Goal: Information Seeking & Learning: Check status

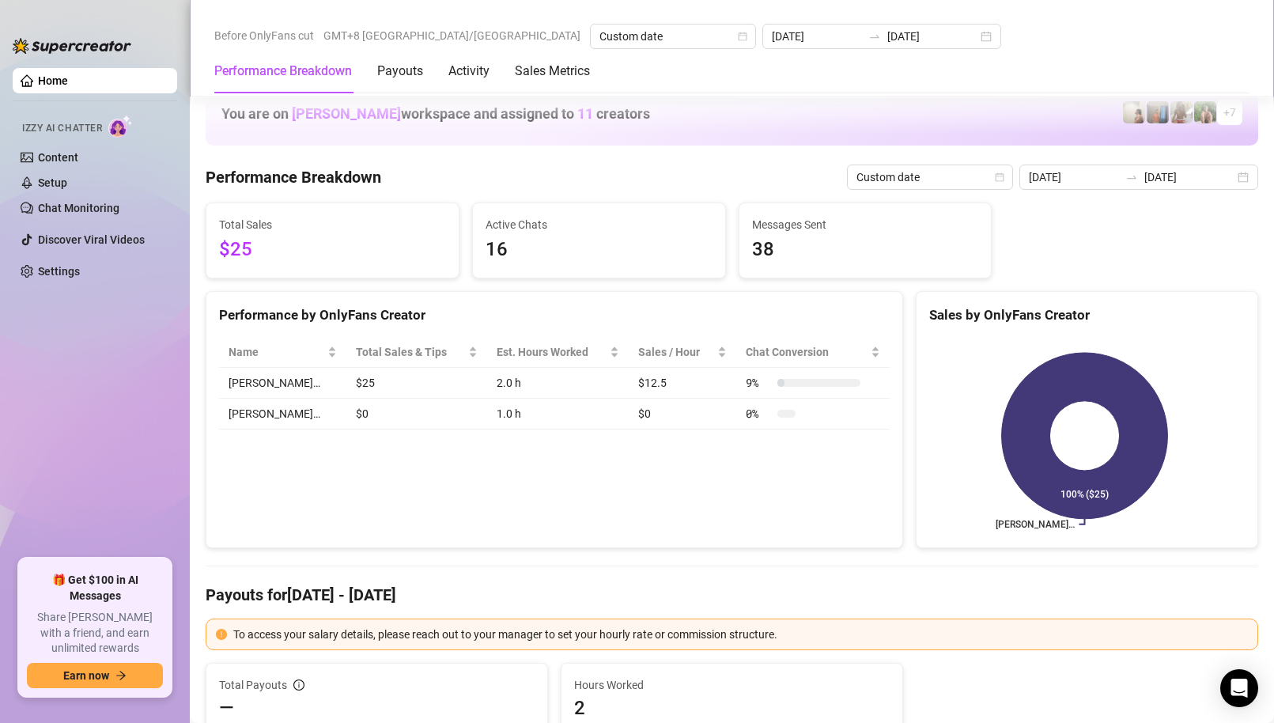
scroll to position [2057, 0]
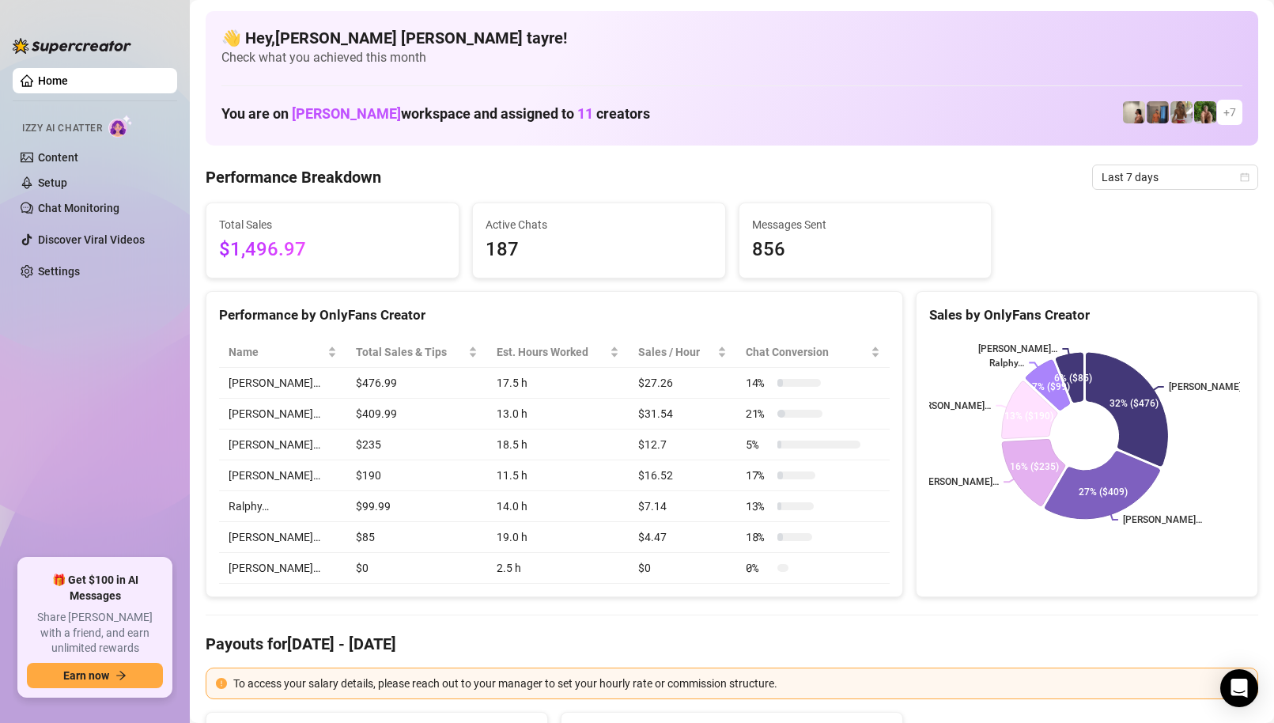
click at [1102, 186] on span "Last 7 days" at bounding box center [1175, 177] width 147 height 24
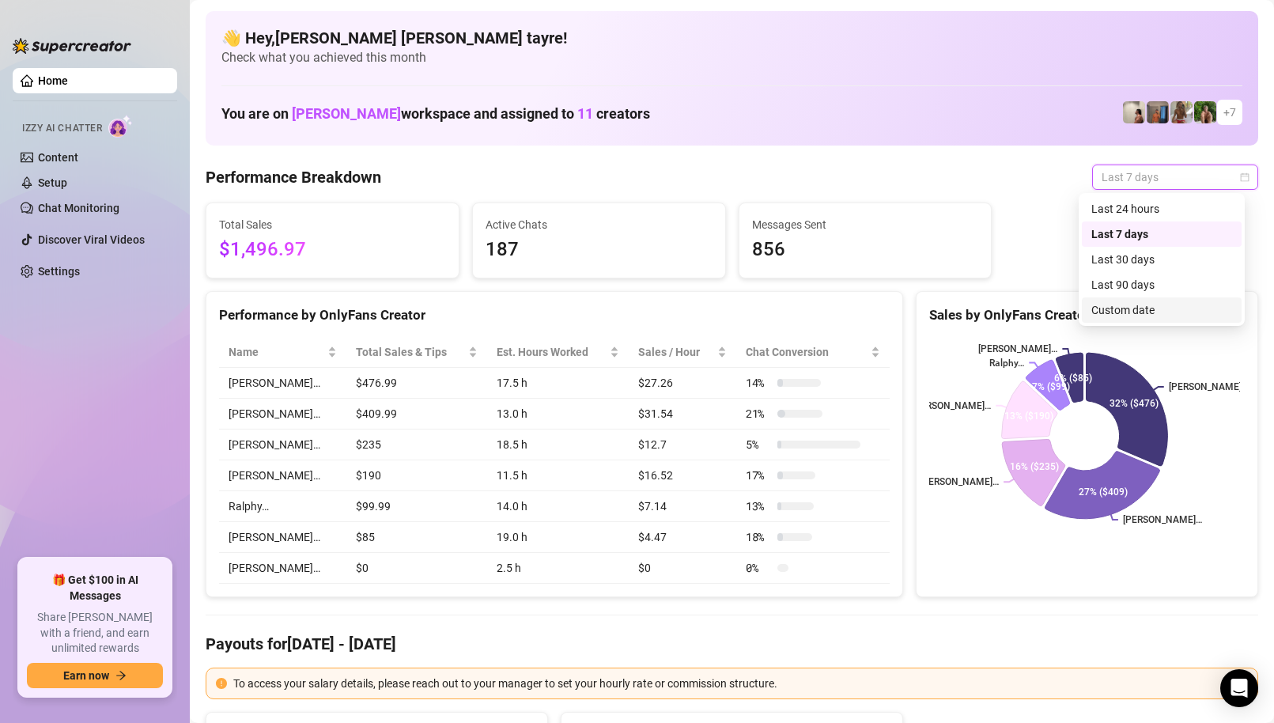
click at [1107, 306] on div "Custom date" at bounding box center [1162, 309] width 141 height 17
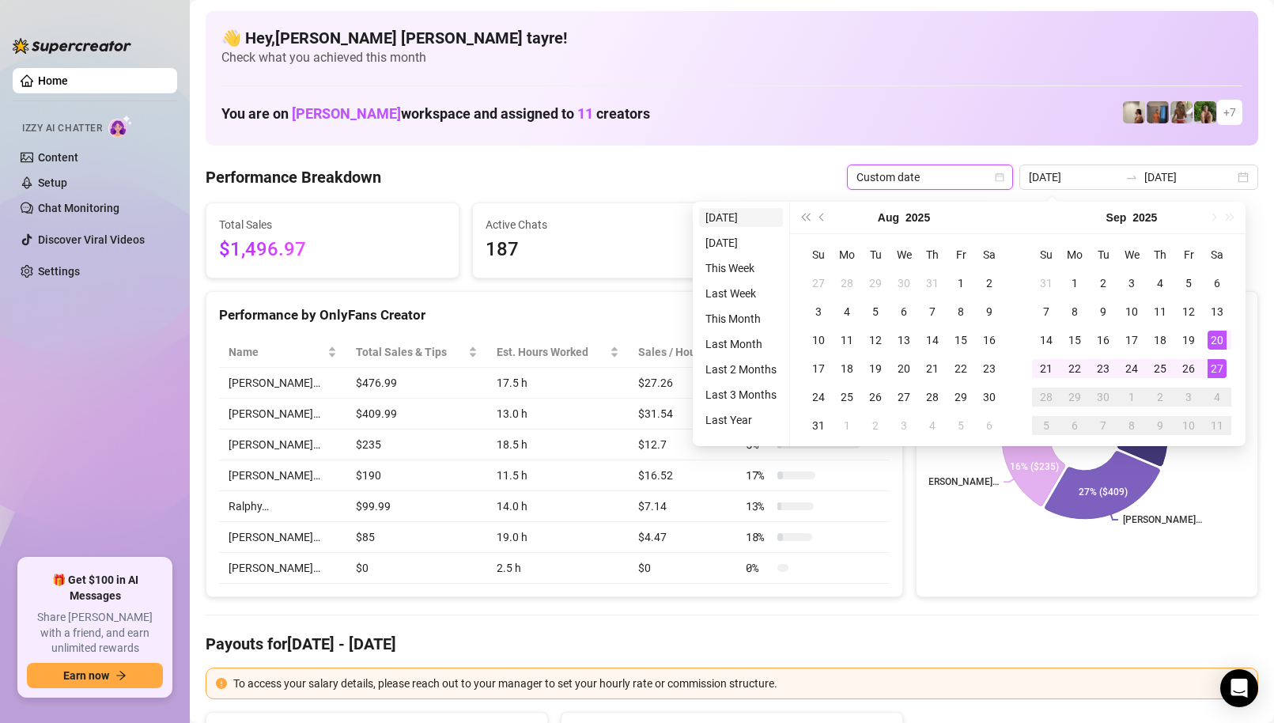
type input "[DATE]"
click at [748, 214] on li "[DATE]" at bounding box center [741, 217] width 84 height 19
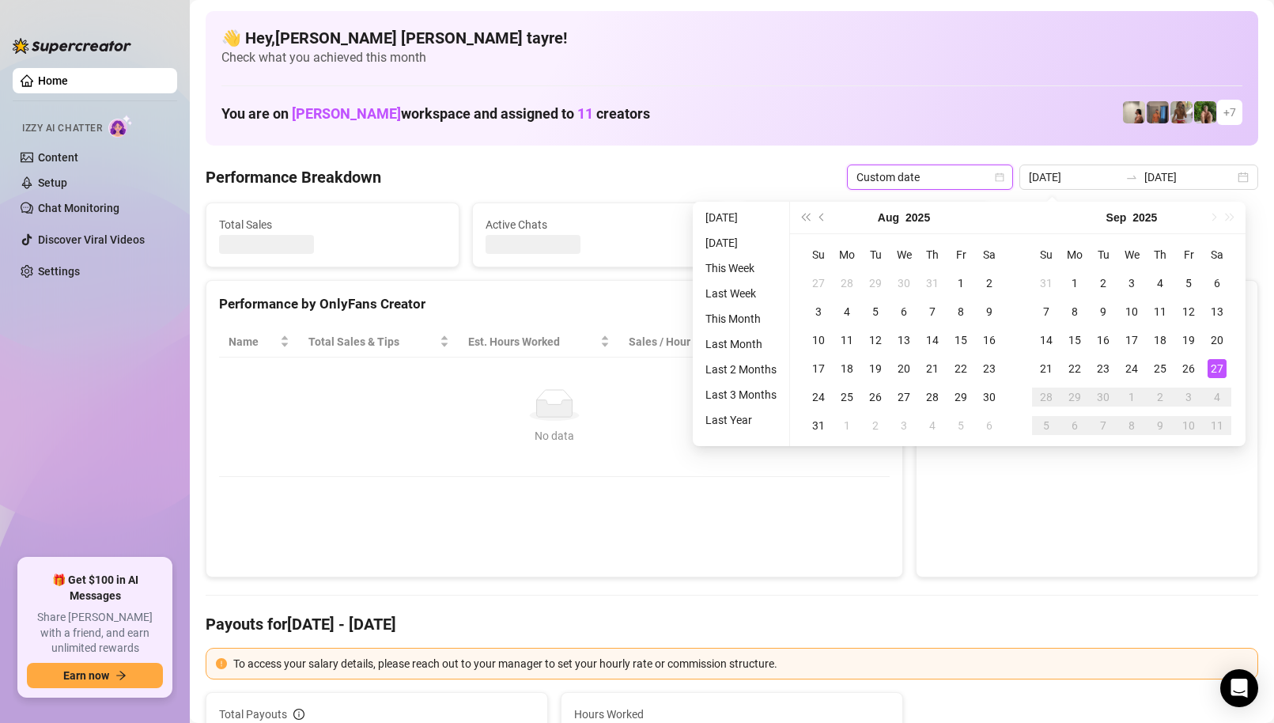
type input "[DATE]"
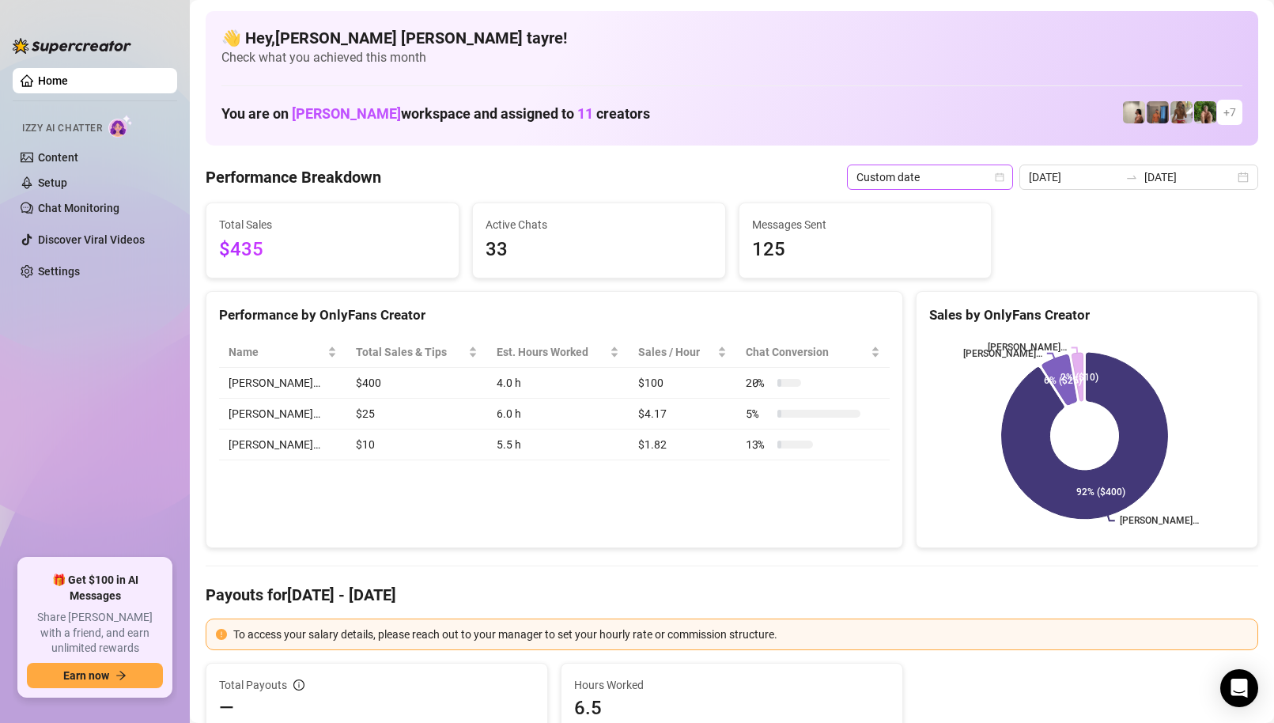
click at [928, 178] on span "Custom date" at bounding box center [930, 177] width 147 height 24
click at [866, 304] on div "Custom date" at bounding box center [934, 309] width 141 height 17
click at [502, 497] on div "Performance by OnlyFans Creator Name Total Sales & Tips Est. Hours Worked Sales…" at bounding box center [555, 420] width 698 height 258
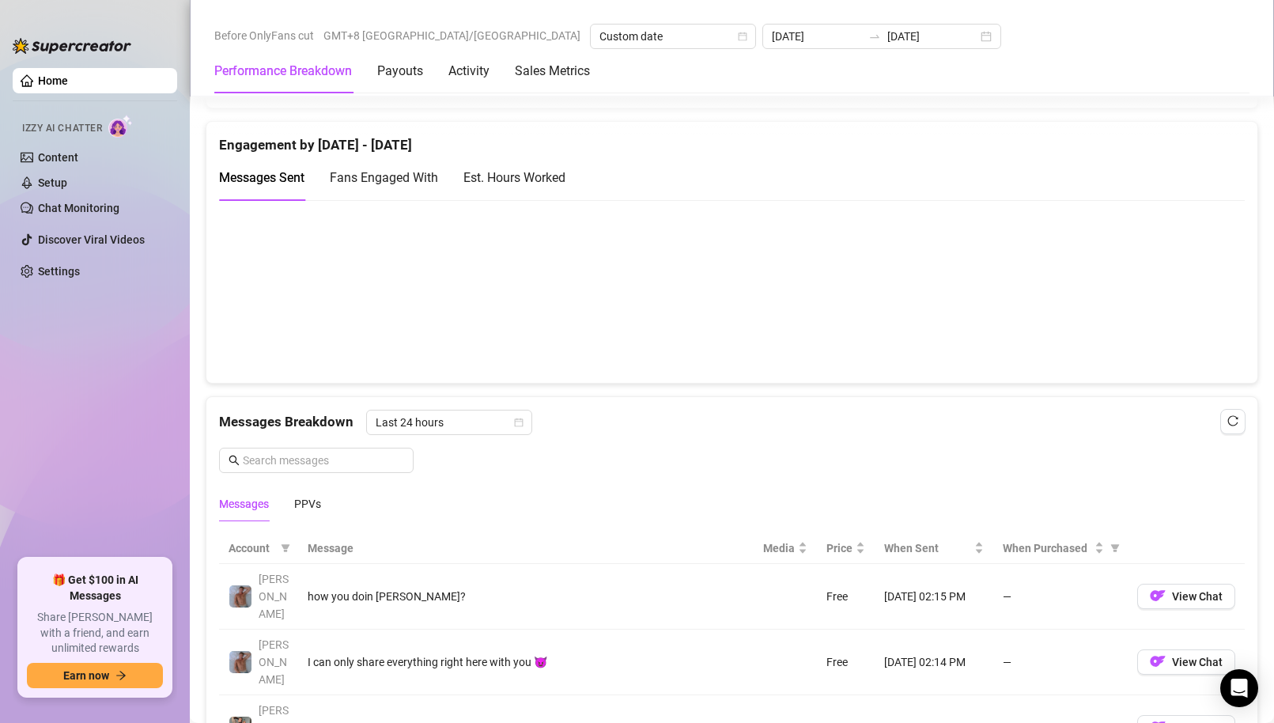
scroll to position [1819, 0]
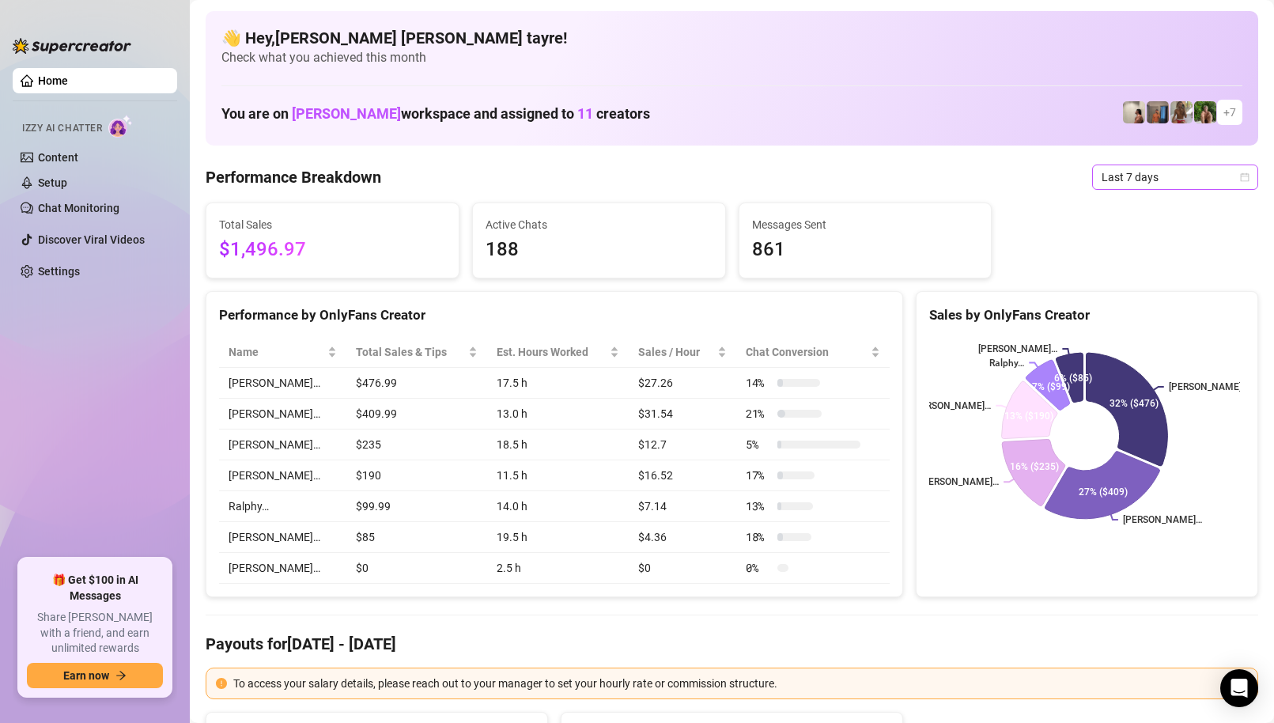
click at [1138, 180] on span "Last 7 days" at bounding box center [1175, 177] width 147 height 24
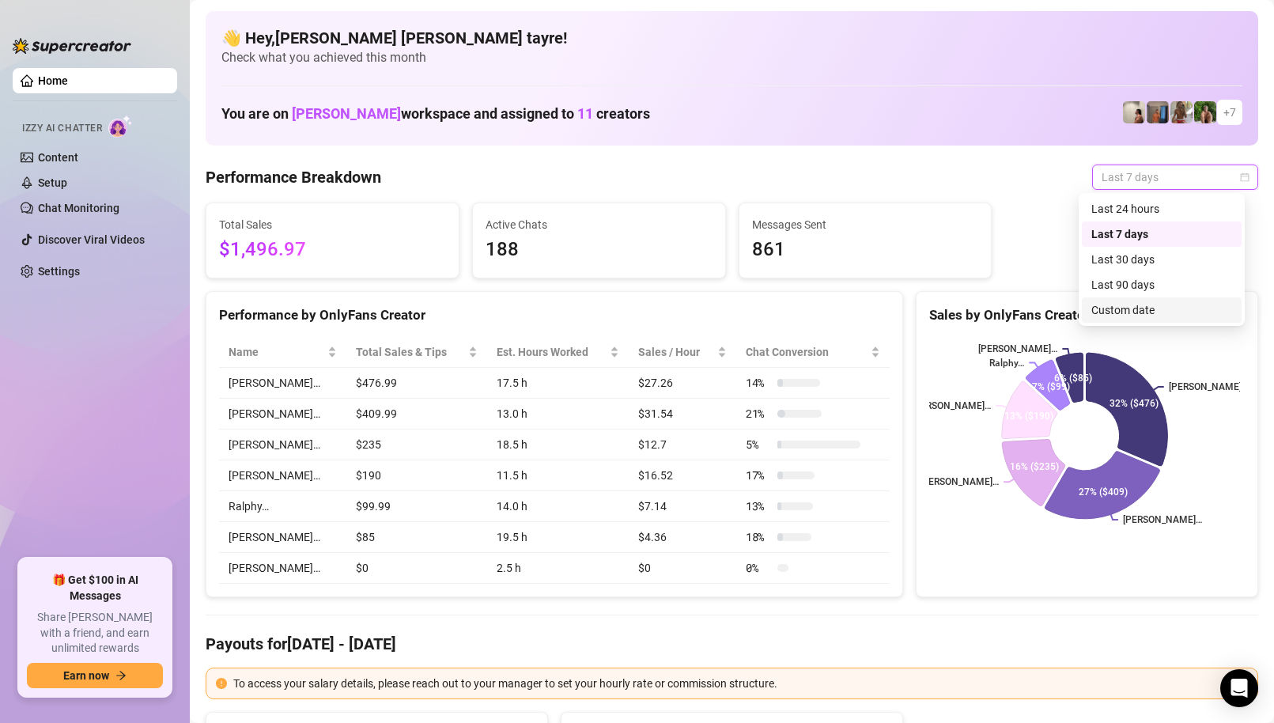
click at [1125, 307] on div "Custom date" at bounding box center [1162, 309] width 141 height 17
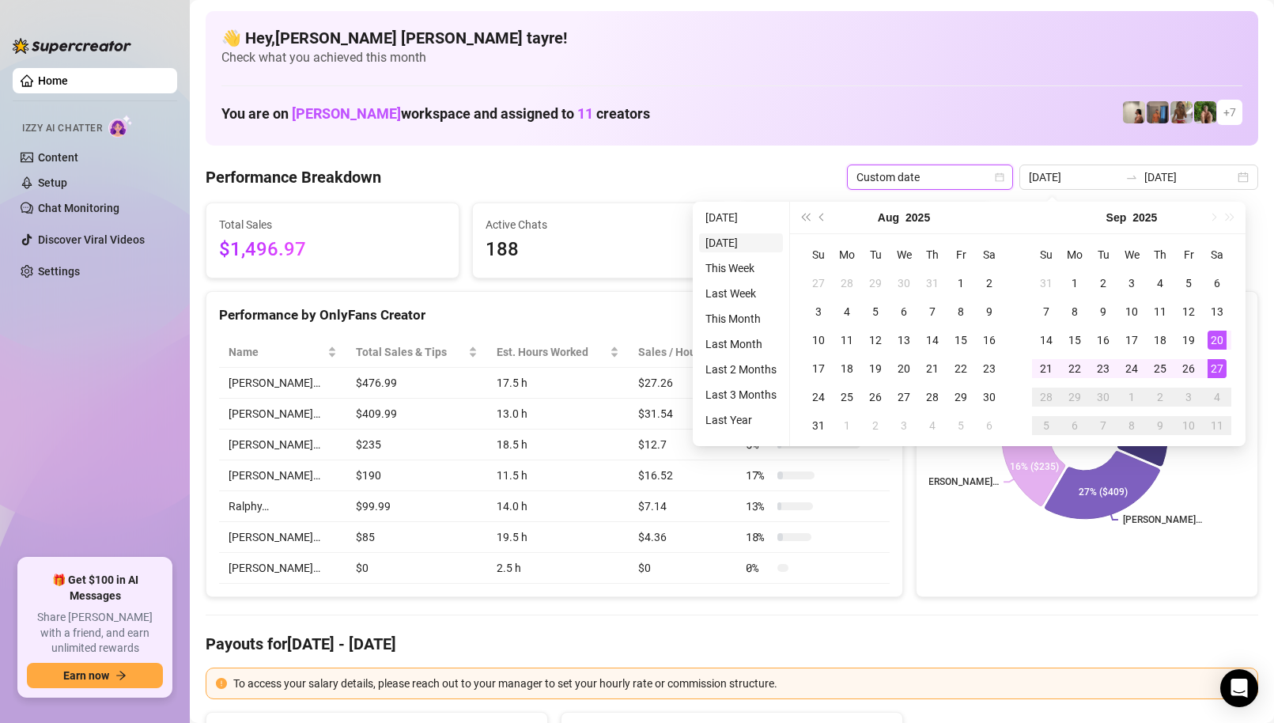
type input "[DATE]"
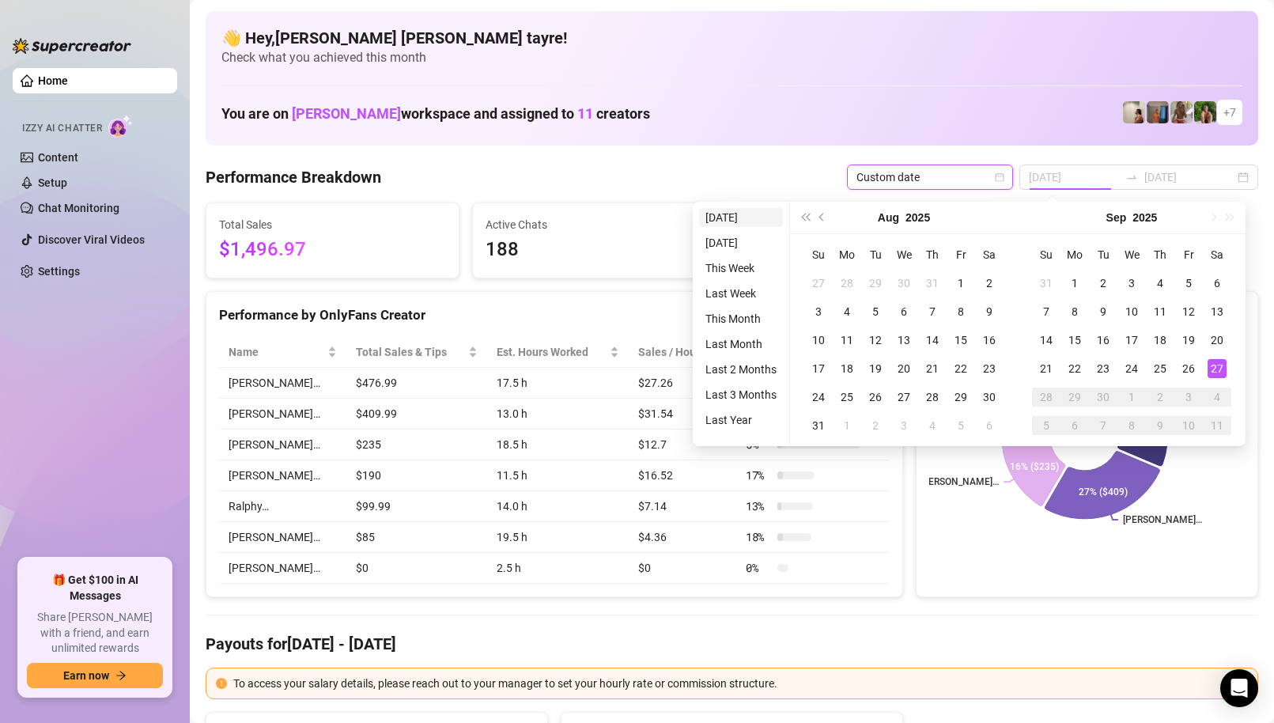
click at [752, 219] on li "[DATE]" at bounding box center [741, 217] width 84 height 19
click at [752, 219] on span "Messages Sent" at bounding box center [865, 224] width 227 height 17
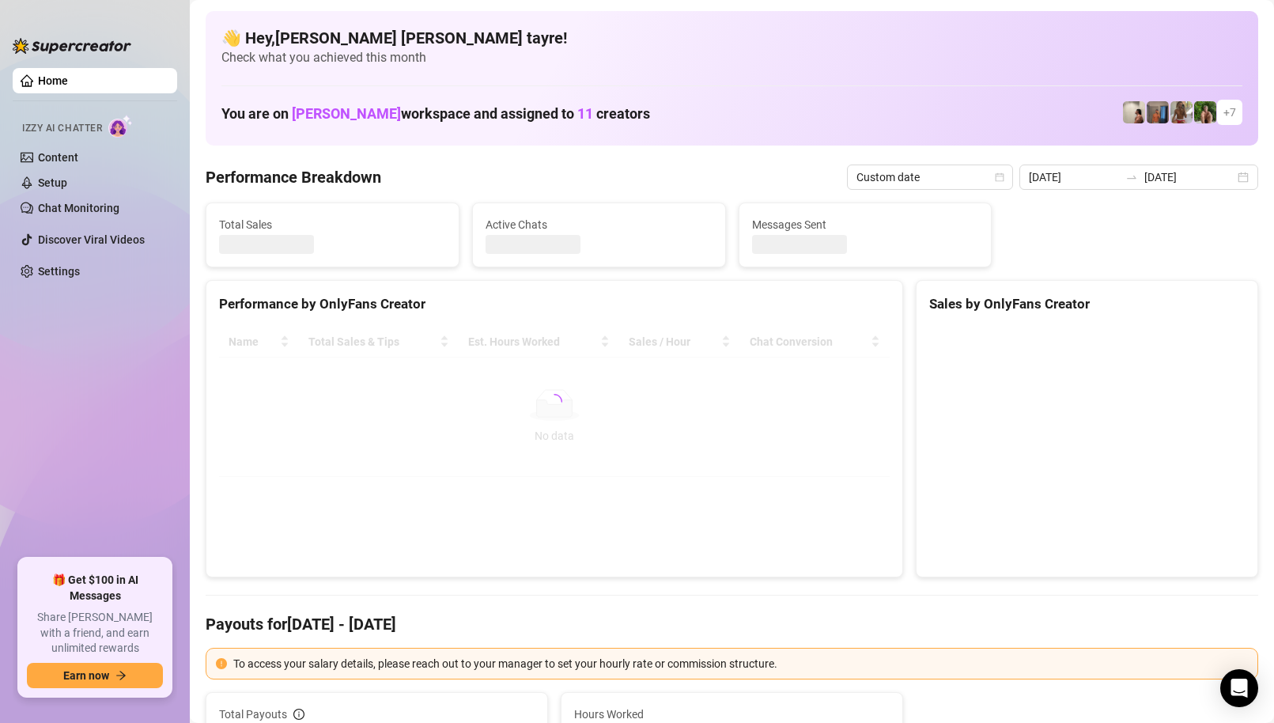
type input "2025-09-27"
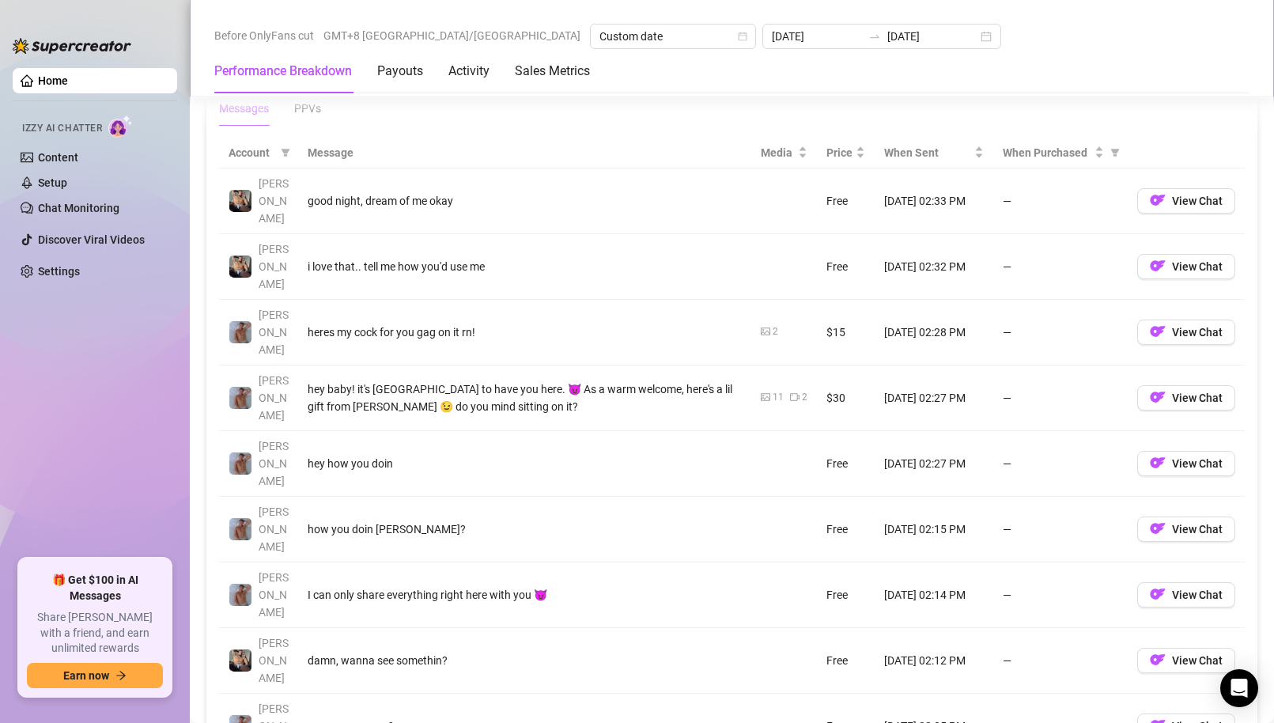
scroll to position [1819, 0]
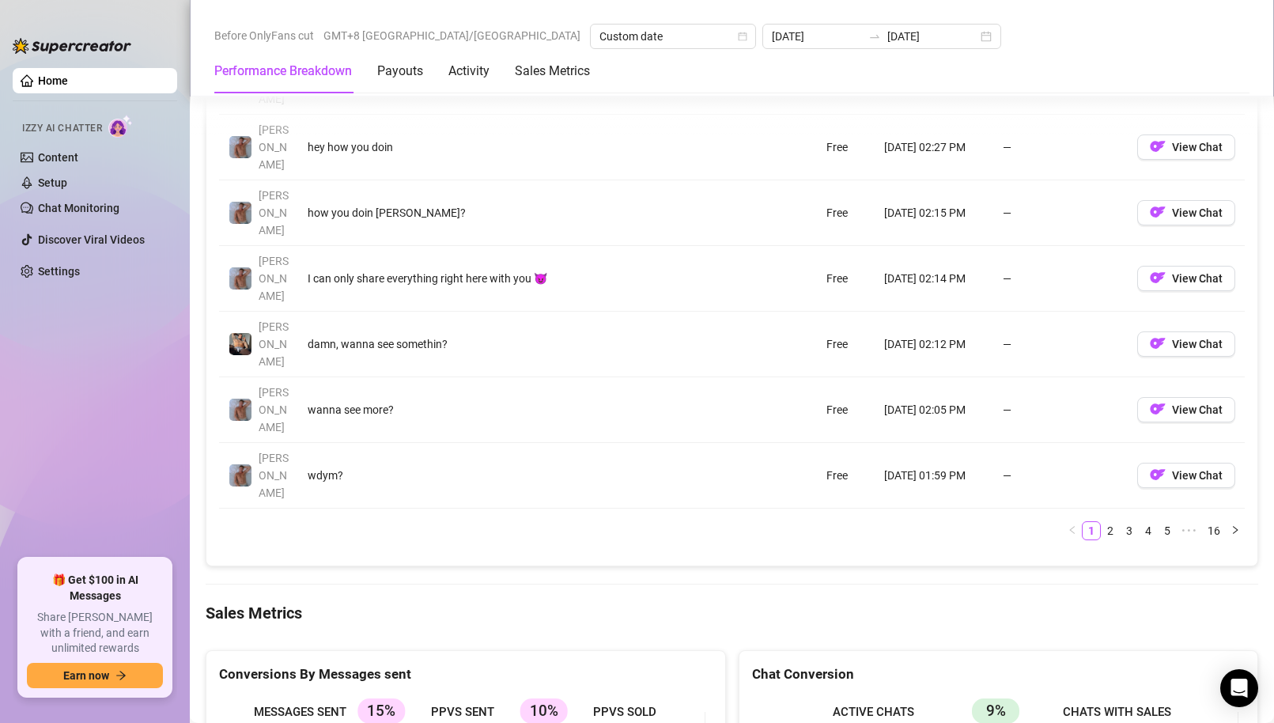
drag, startPoint x: 657, startPoint y: 520, endPoint x: 173, endPoint y: 402, distance: 497.5
click at [66, 359] on ul "Home Izzy AI Chatter Content Setup Chat Monitoring Discover Viral Videos Settin…" at bounding box center [95, 307] width 165 height 490
click at [77, 492] on ul "Home Izzy AI Chatter Content Setup Chat Monitoring Discover Viral Videos Settin…" at bounding box center [95, 307] width 165 height 490
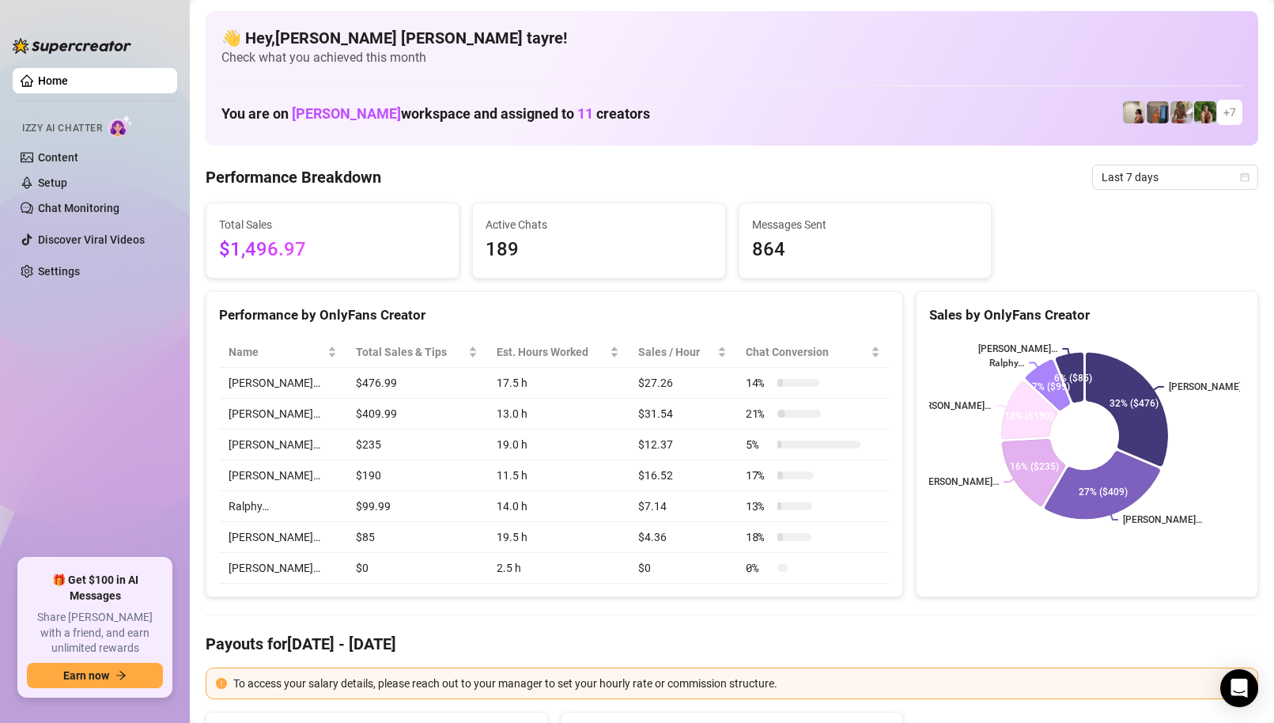
drag, startPoint x: 71, startPoint y: 463, endPoint x: 90, endPoint y: 437, distance: 32.3
click at [71, 463] on ul "Home Izzy AI Chatter Content Setup Chat Monitoring Discover Viral Videos Settin…" at bounding box center [95, 307] width 165 height 490
click at [1102, 179] on span "Last 7 days" at bounding box center [1175, 177] width 147 height 24
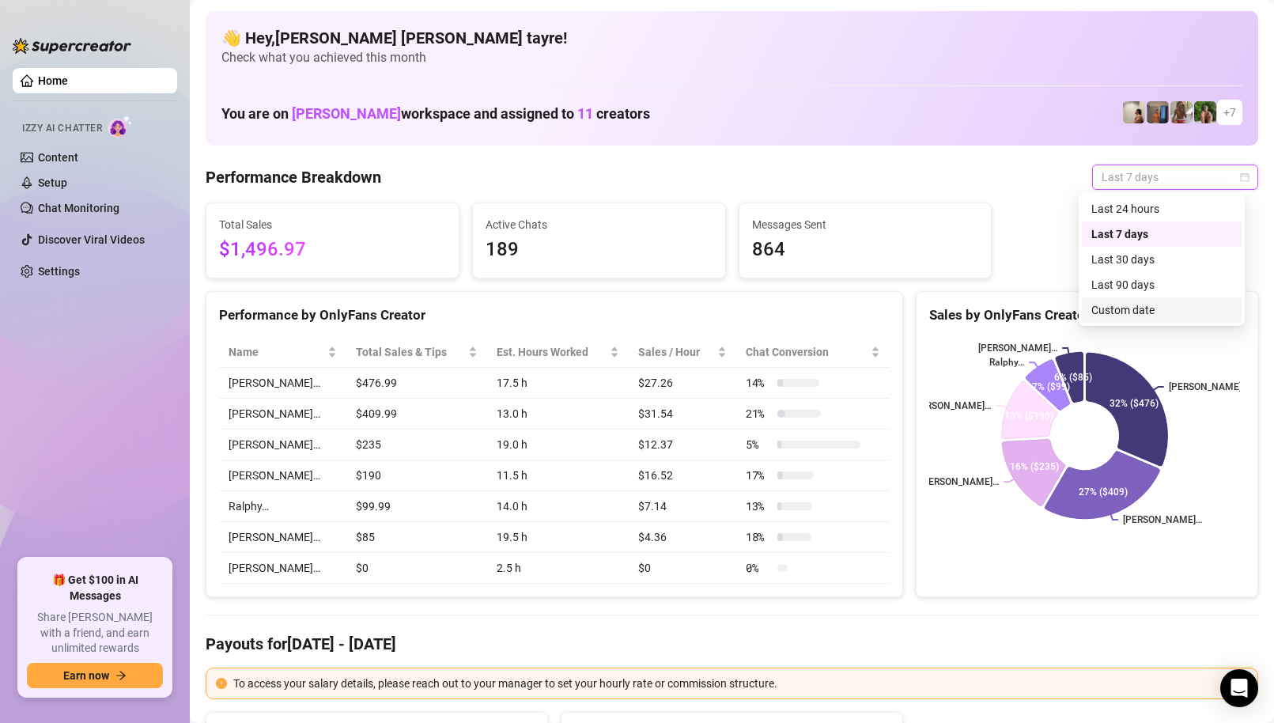
click at [1111, 308] on div "Custom date" at bounding box center [1162, 309] width 141 height 17
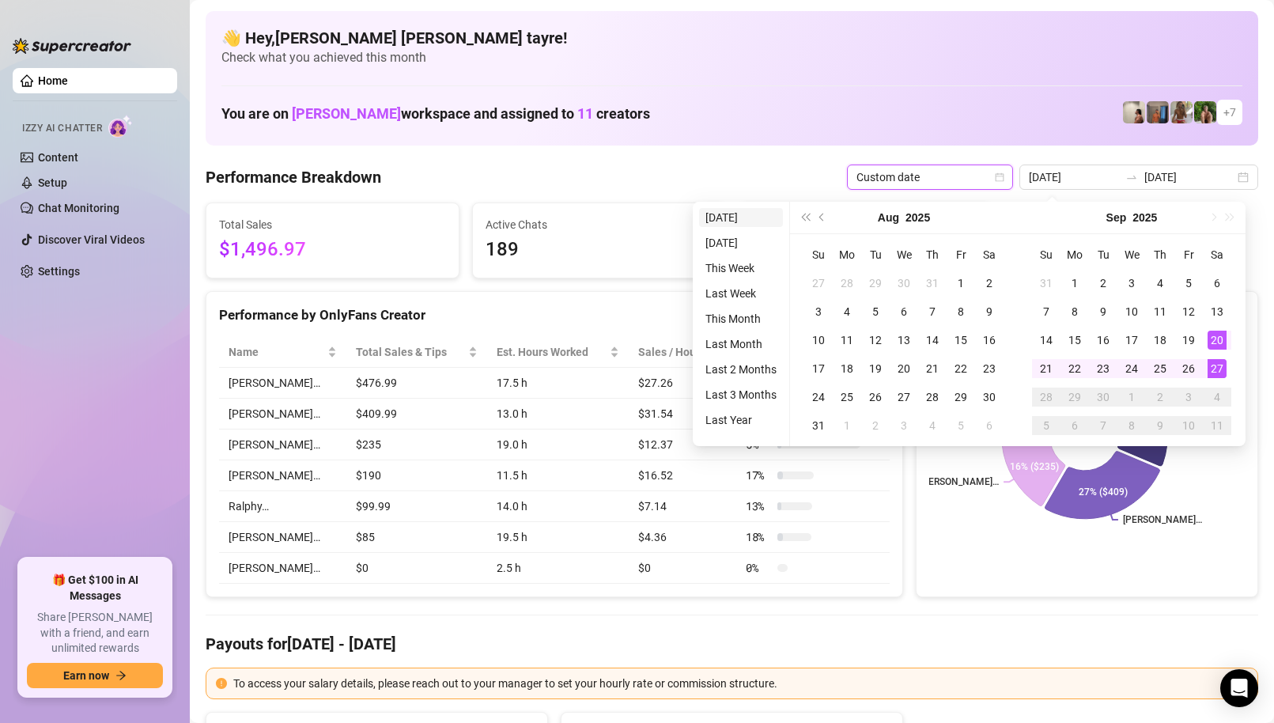
type input "[DATE]"
click at [719, 222] on li "[DATE]" at bounding box center [741, 217] width 84 height 19
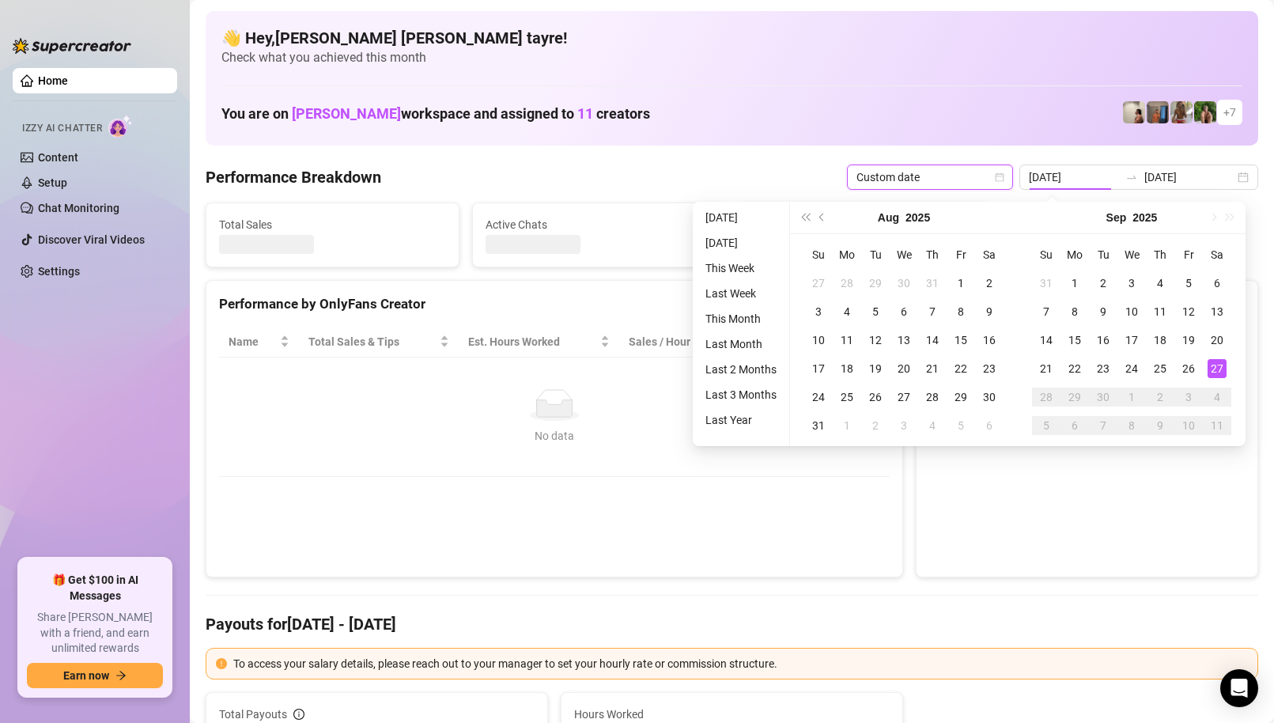
type input "[DATE]"
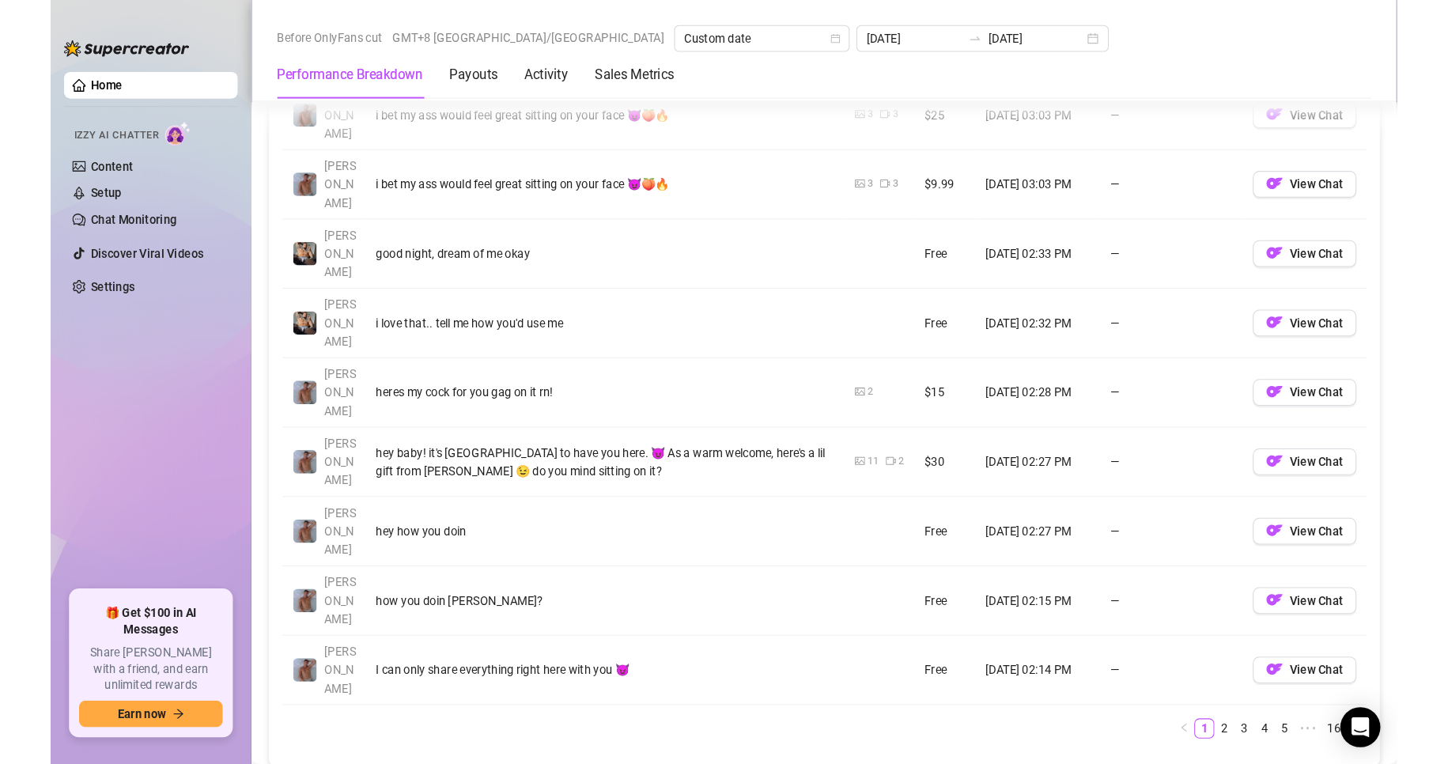
scroll to position [1898, 0]
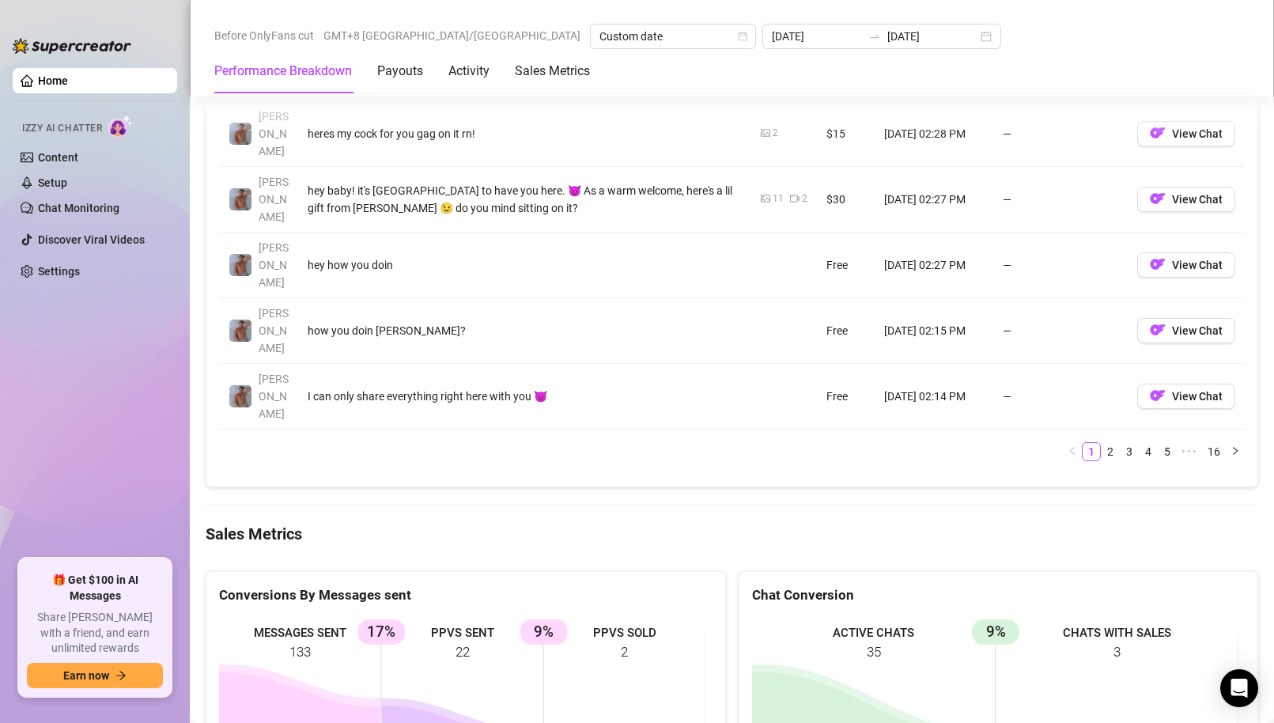
click at [59, 462] on ul "Home Izzy AI Chatter Content Setup Chat Monitoring Discover Viral Videos Settin…" at bounding box center [95, 307] width 165 height 490
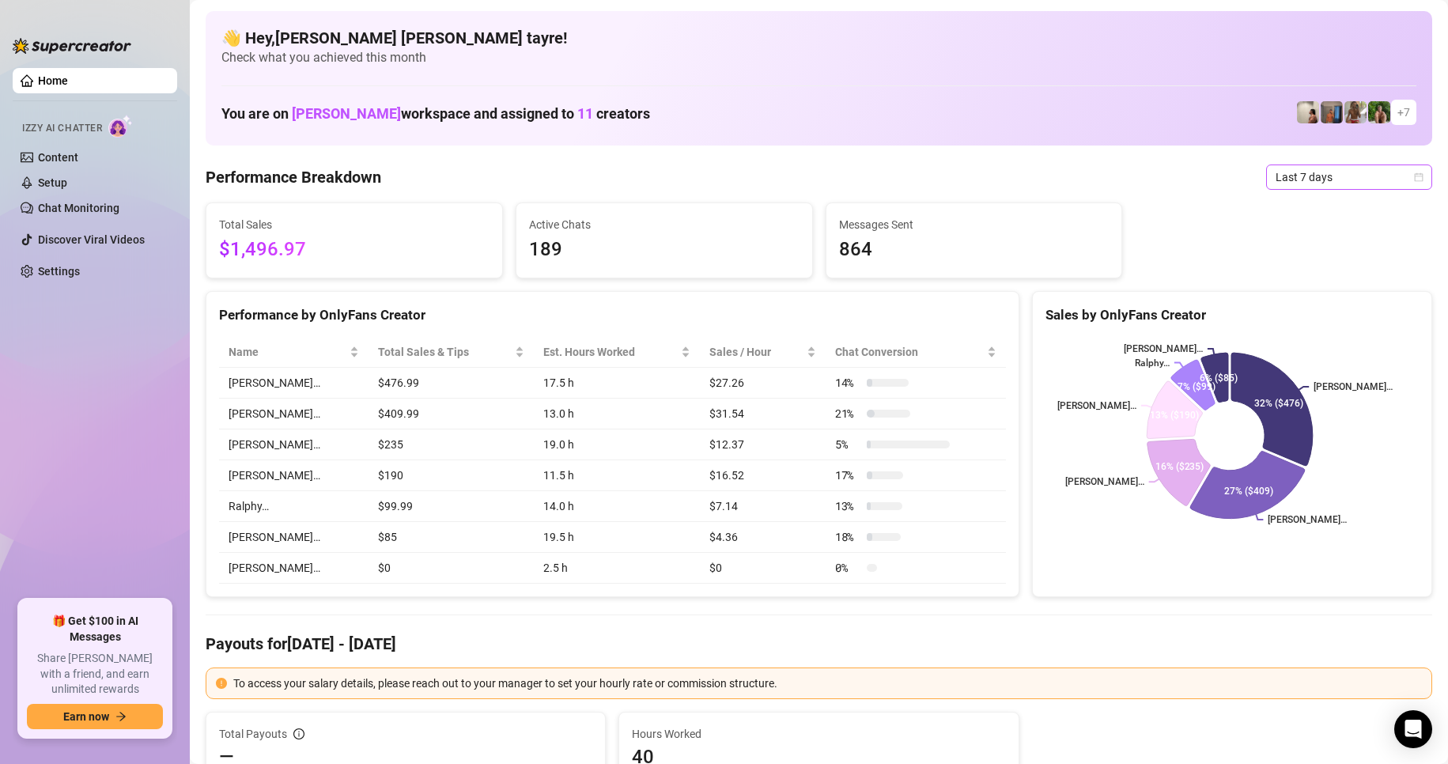
click at [1313, 179] on span "Last 7 days" at bounding box center [1349, 177] width 147 height 24
click at [743, 350] on span "Sales / Hour" at bounding box center [757, 351] width 94 height 17
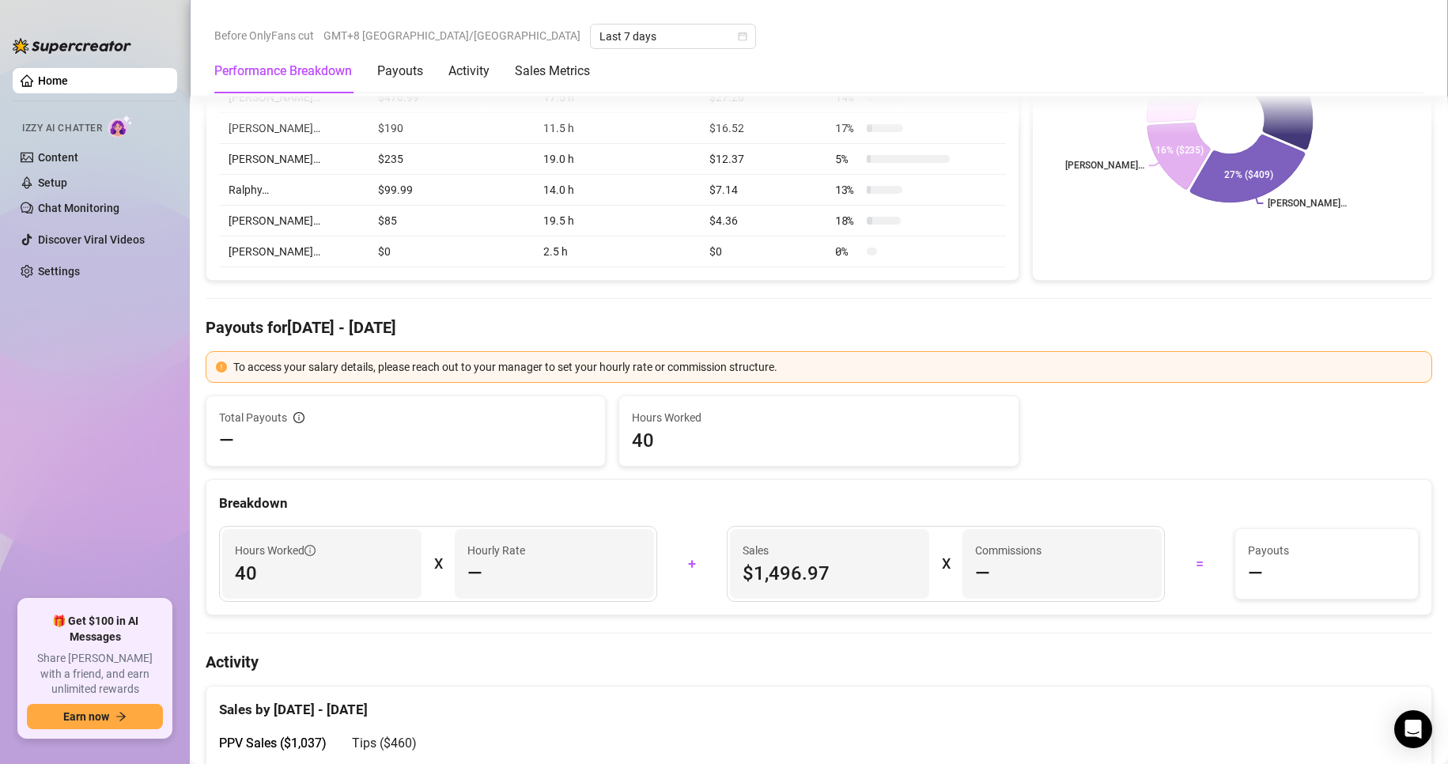
scroll to position [79, 0]
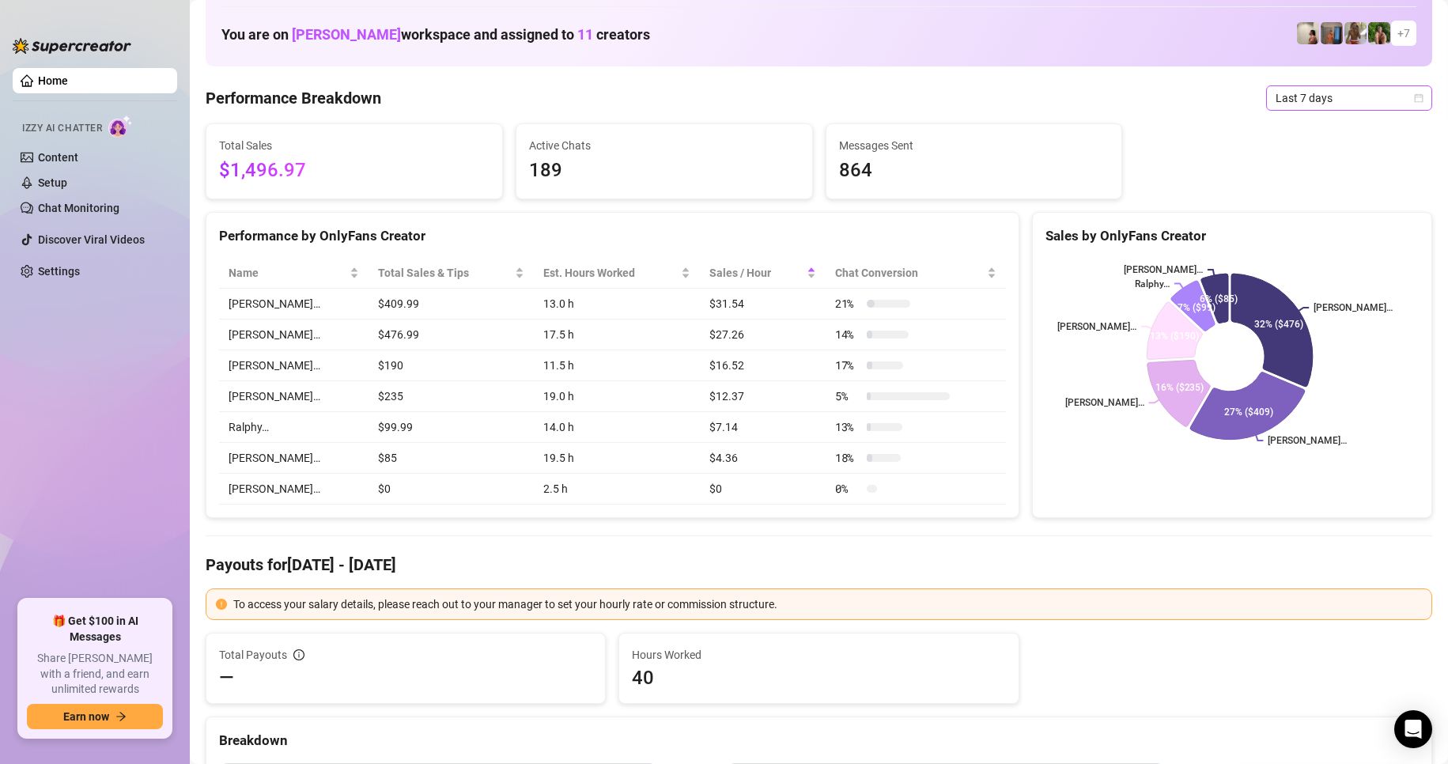
click at [1277, 95] on span "Last 7 days" at bounding box center [1349, 98] width 147 height 24
click at [1289, 228] on div "Custom date" at bounding box center [1336, 230] width 141 height 17
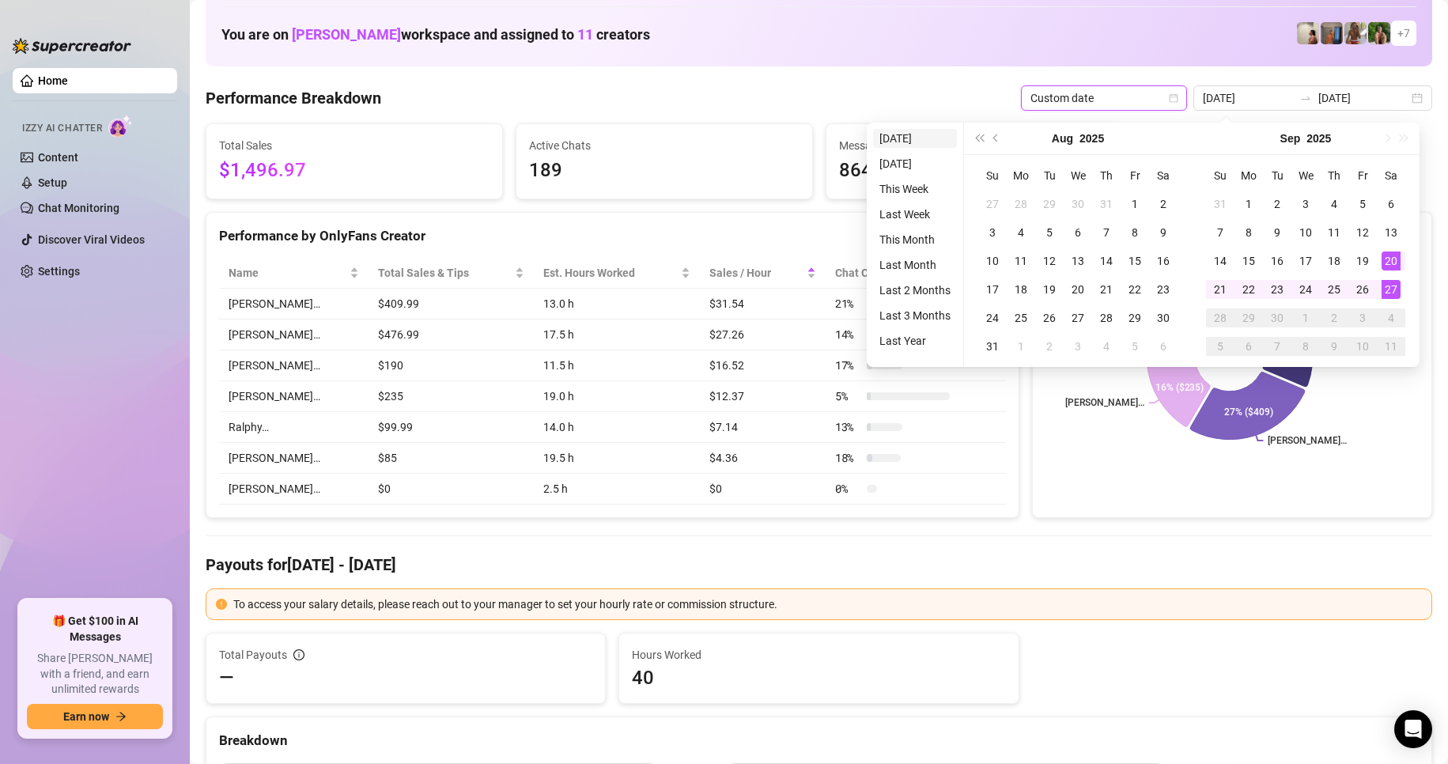
type input "2025-09-26"
type input "2025-09-20"
type input "2025-09-27"
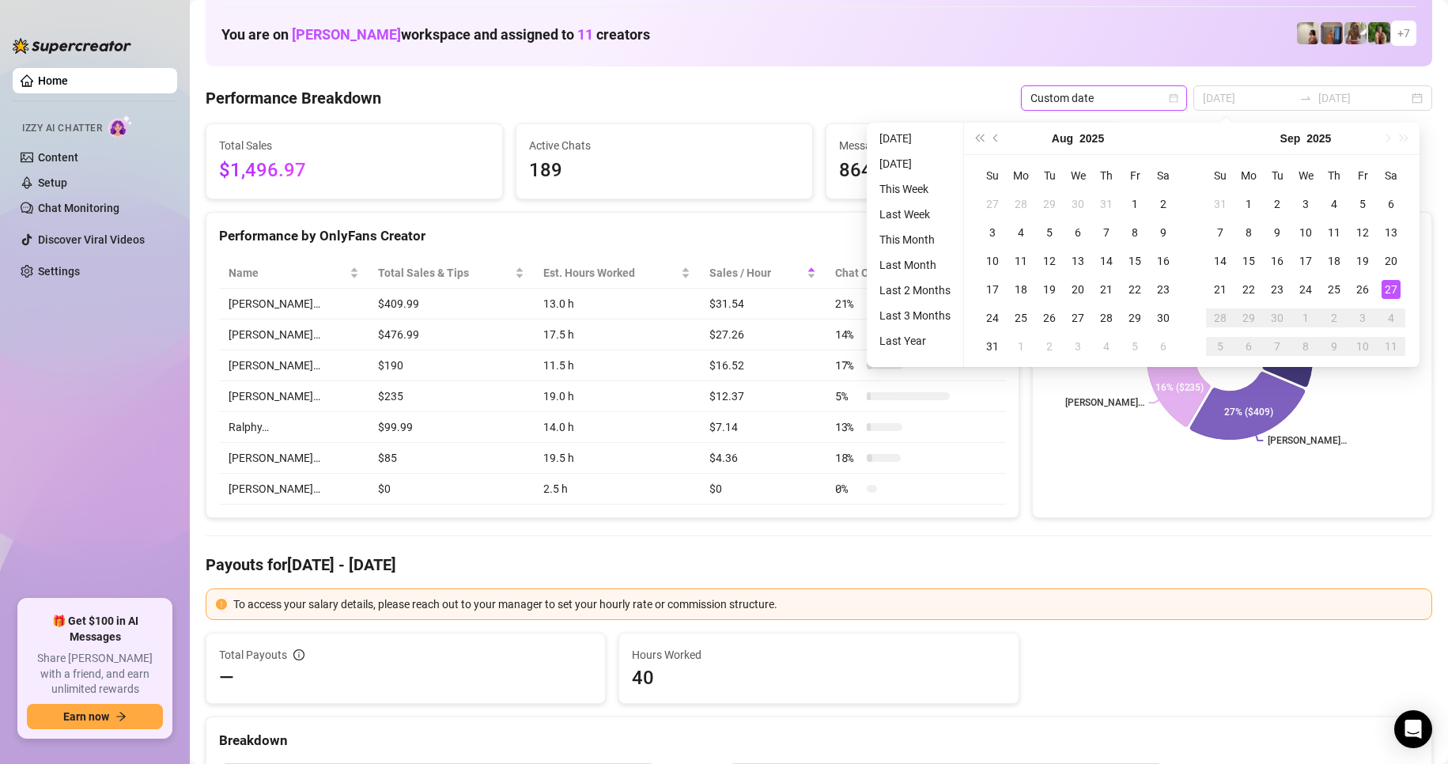
click at [903, 132] on li "Today" at bounding box center [915, 138] width 84 height 19
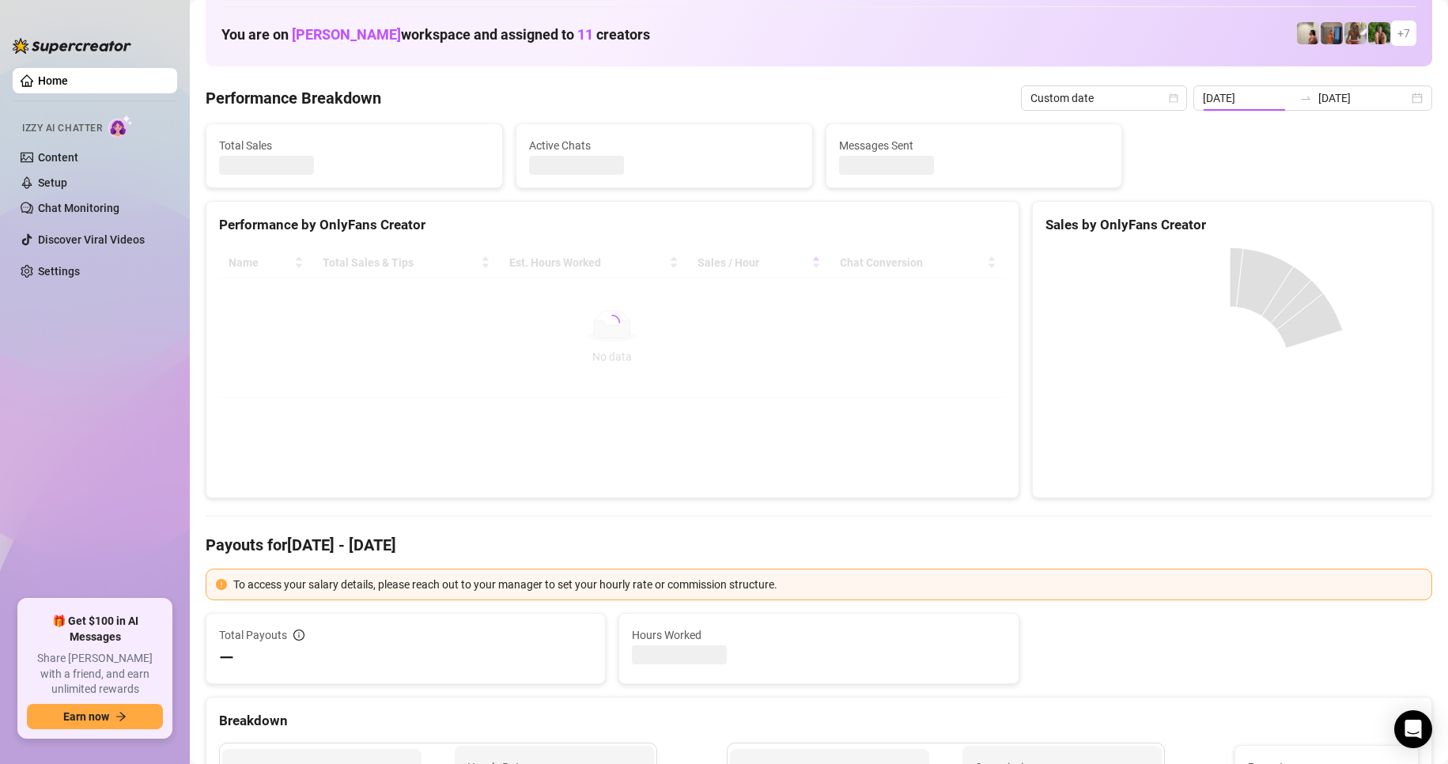
click at [614, 449] on div "Performance by OnlyFans Creator Name Total Sales & Tips Est. Hours Worked Sales…" at bounding box center [613, 349] width 814 height 297
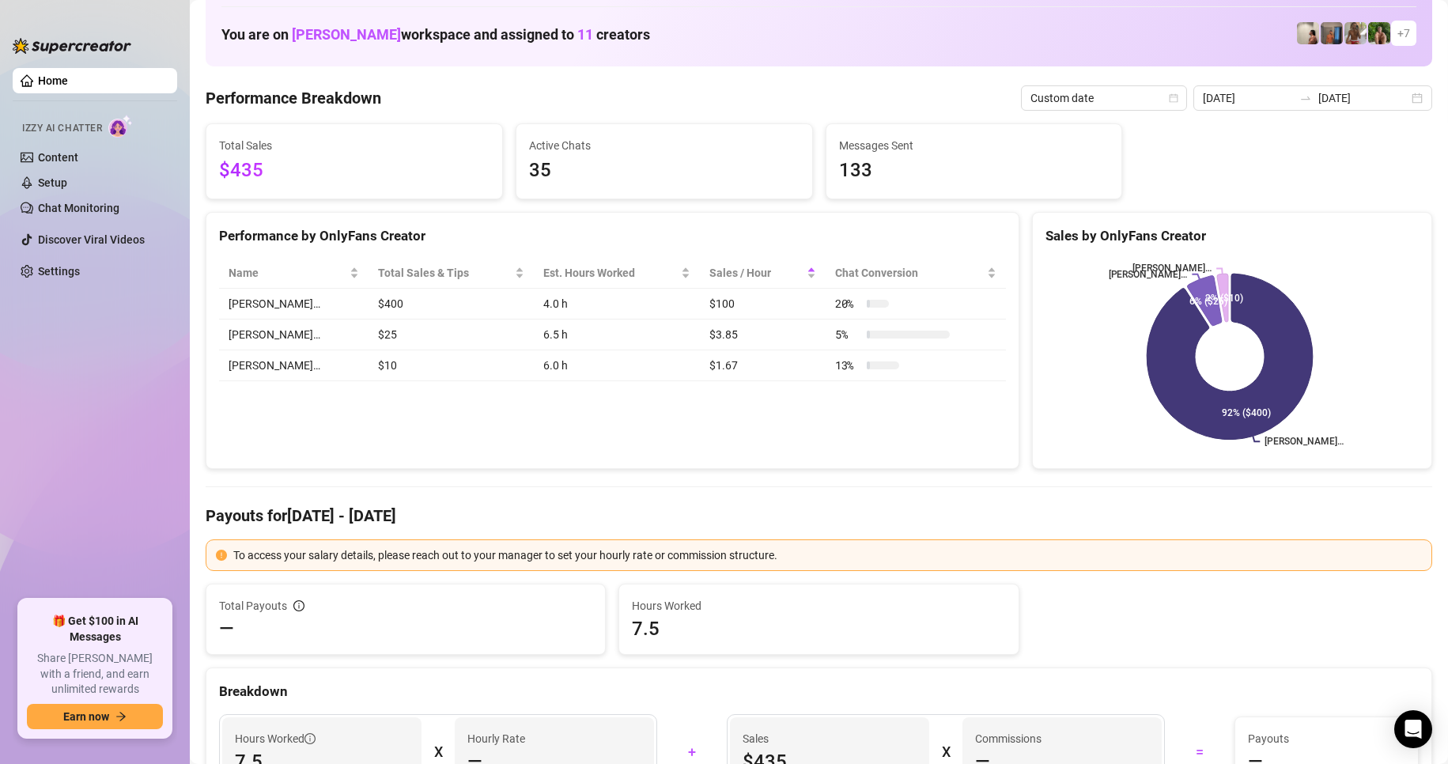
click at [536, 452] on div "Performance by OnlyFans Creator Name Total Sales & Tips Est. Hours Worked Sales…" at bounding box center [613, 341] width 814 height 258
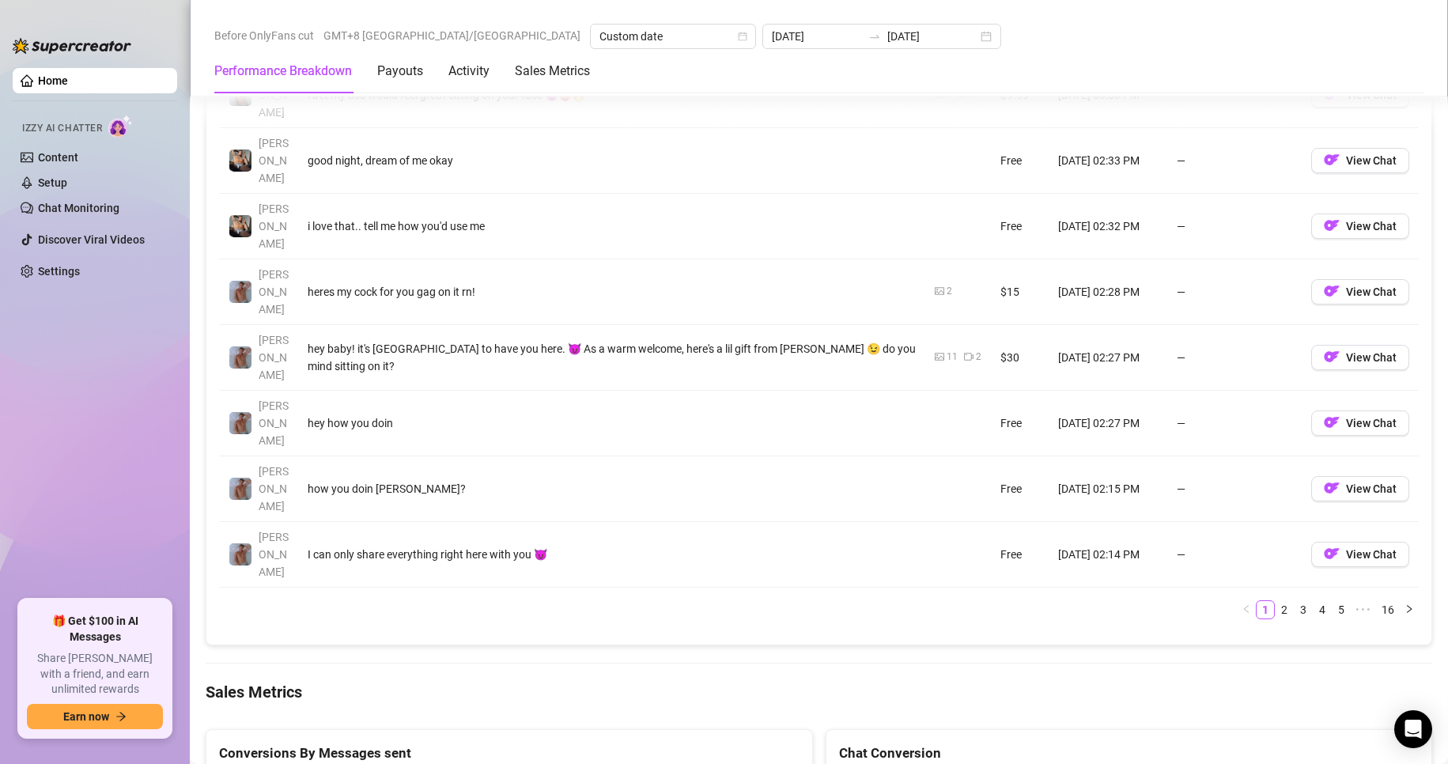
scroll to position [2057, 0]
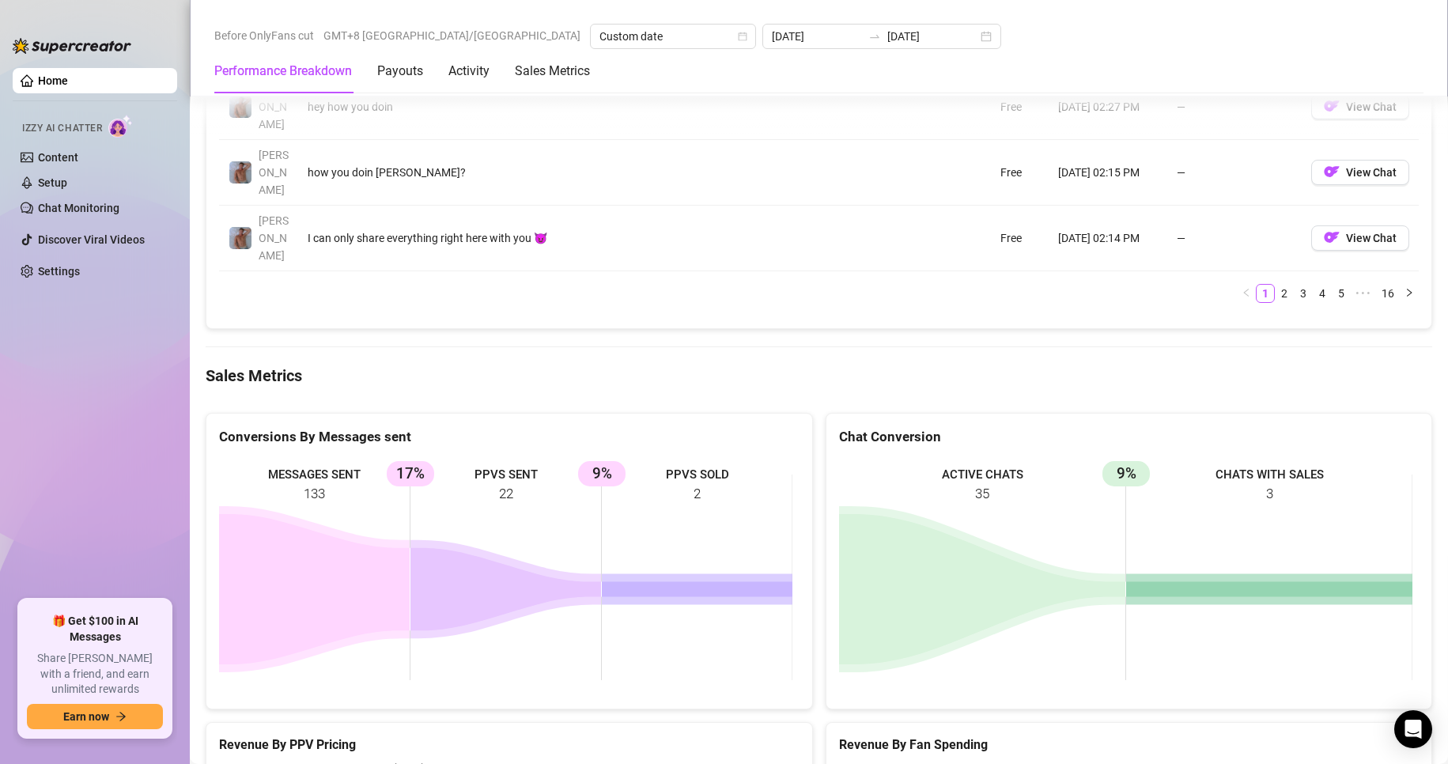
click at [146, 359] on ul "Home Izzy AI Chatter Content Setup Chat Monitoring Discover Viral Videos Settin…" at bounding box center [95, 328] width 165 height 532
drag, startPoint x: 144, startPoint y: 474, endPoint x: 123, endPoint y: 460, distance: 25.7
click at [144, 474] on ul "Home Izzy AI Chatter Content Setup Chat Monitoring Discover Viral Videos Settin…" at bounding box center [95, 328] width 165 height 532
click at [600, 30] on span "Custom date" at bounding box center [673, 37] width 147 height 24
click at [481, 168] on div "Custom date" at bounding box center [510, 169] width 141 height 17
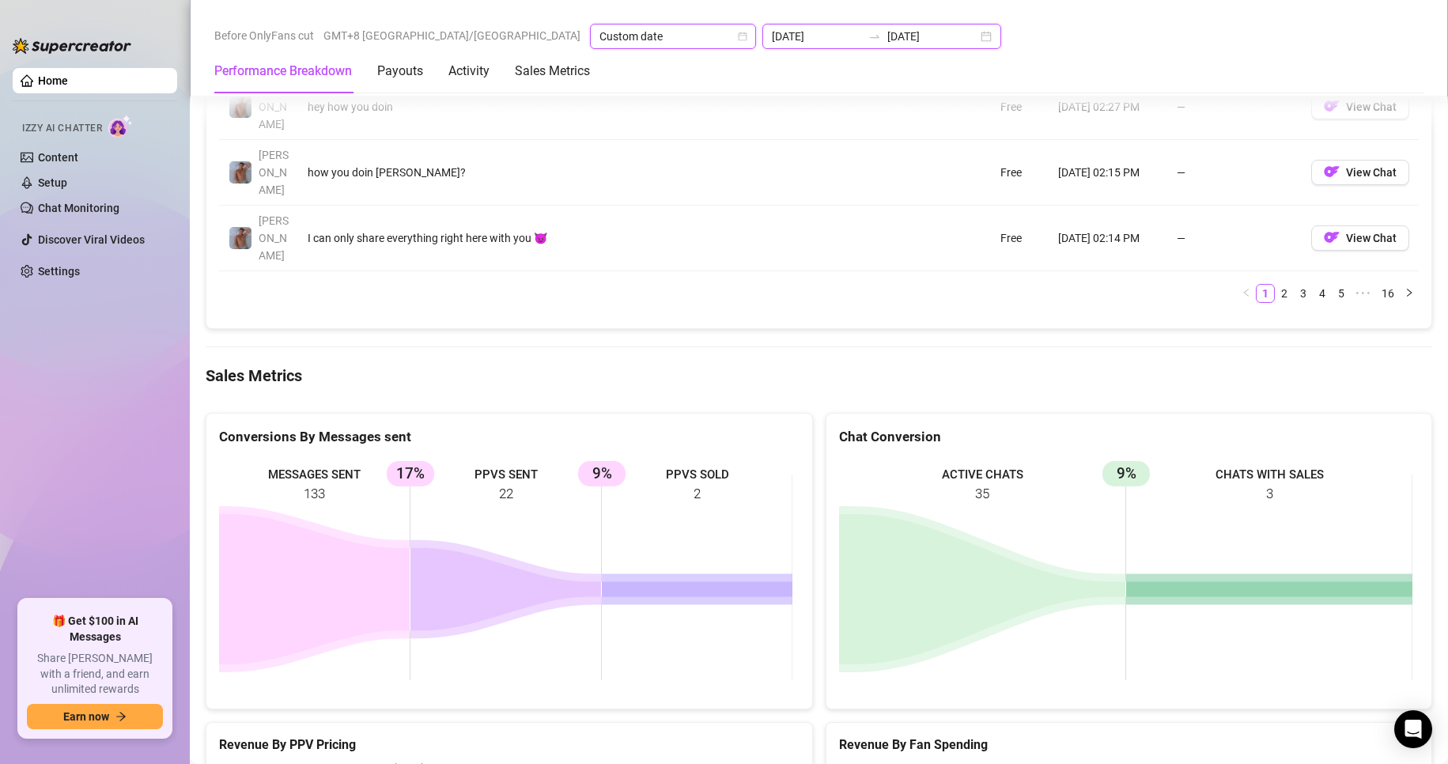
drag, startPoint x: 639, startPoint y: 40, endPoint x: 629, endPoint y: 54, distance: 16.9
click at [772, 40] on input "2025-09-27" at bounding box center [817, 36] width 90 height 17
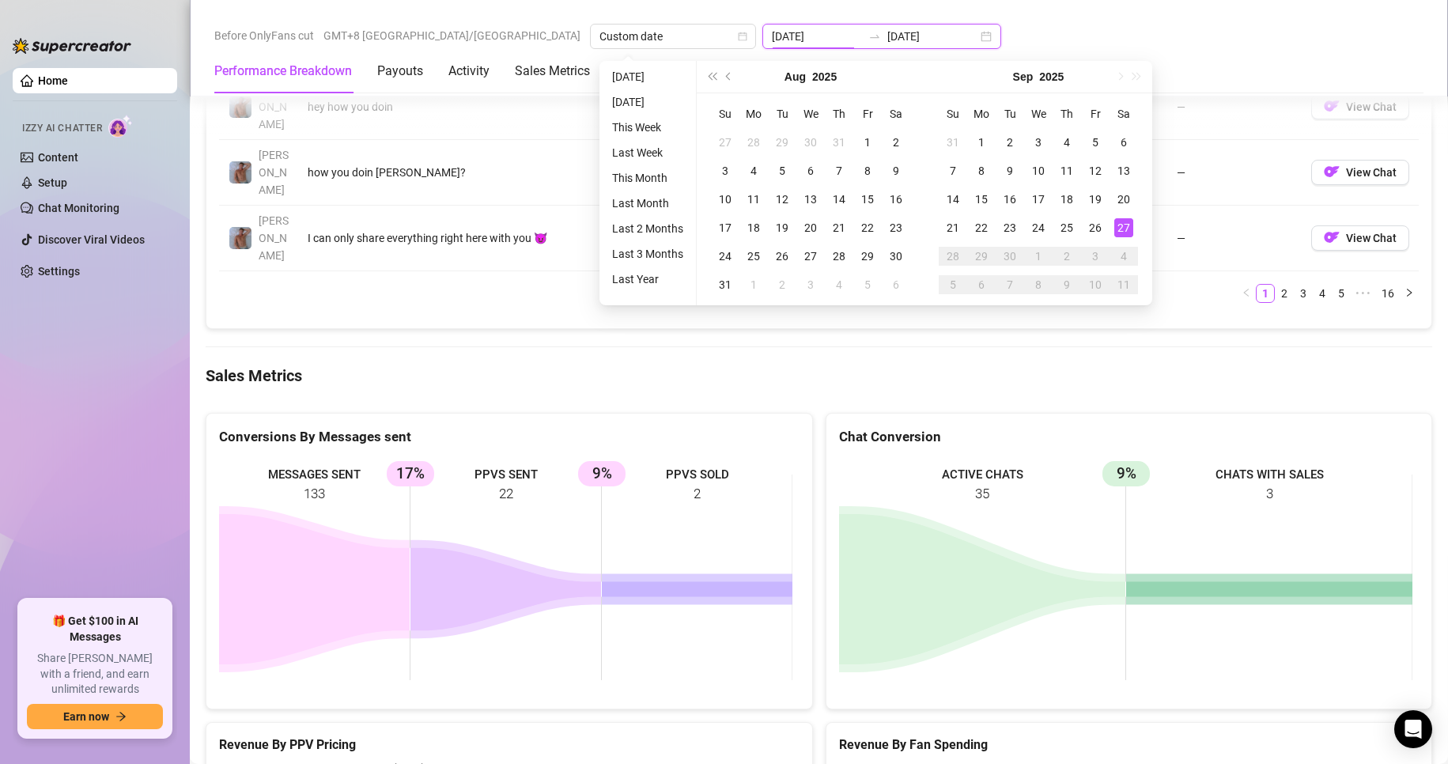
type input "2025-09-26"
type input "2025-09-27"
type input "2025-09-26"
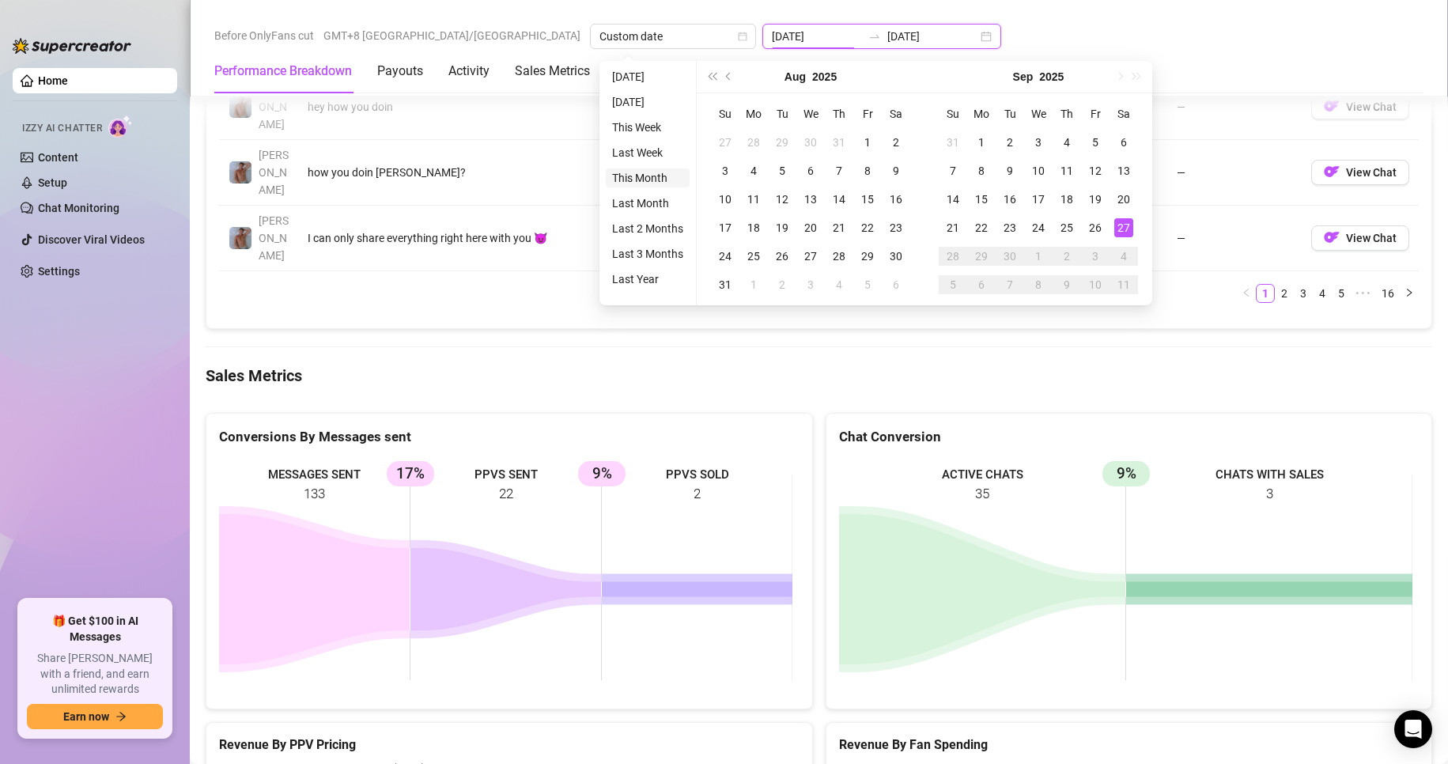
type input "2025-09-26"
type input "2025-09-27"
type input "2025-09-01"
click at [639, 175] on li "This Month" at bounding box center [648, 177] width 84 height 19
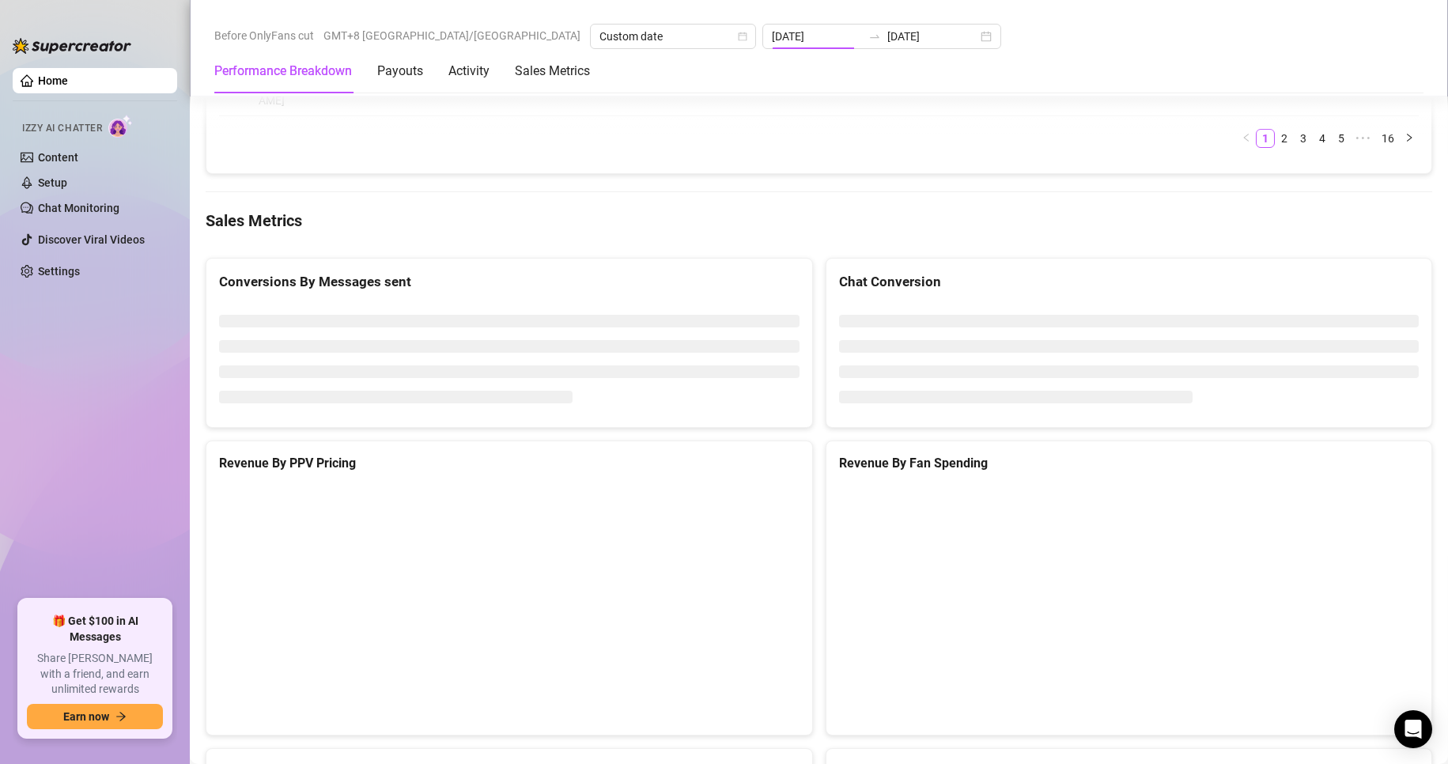
type input "2025-09-01"
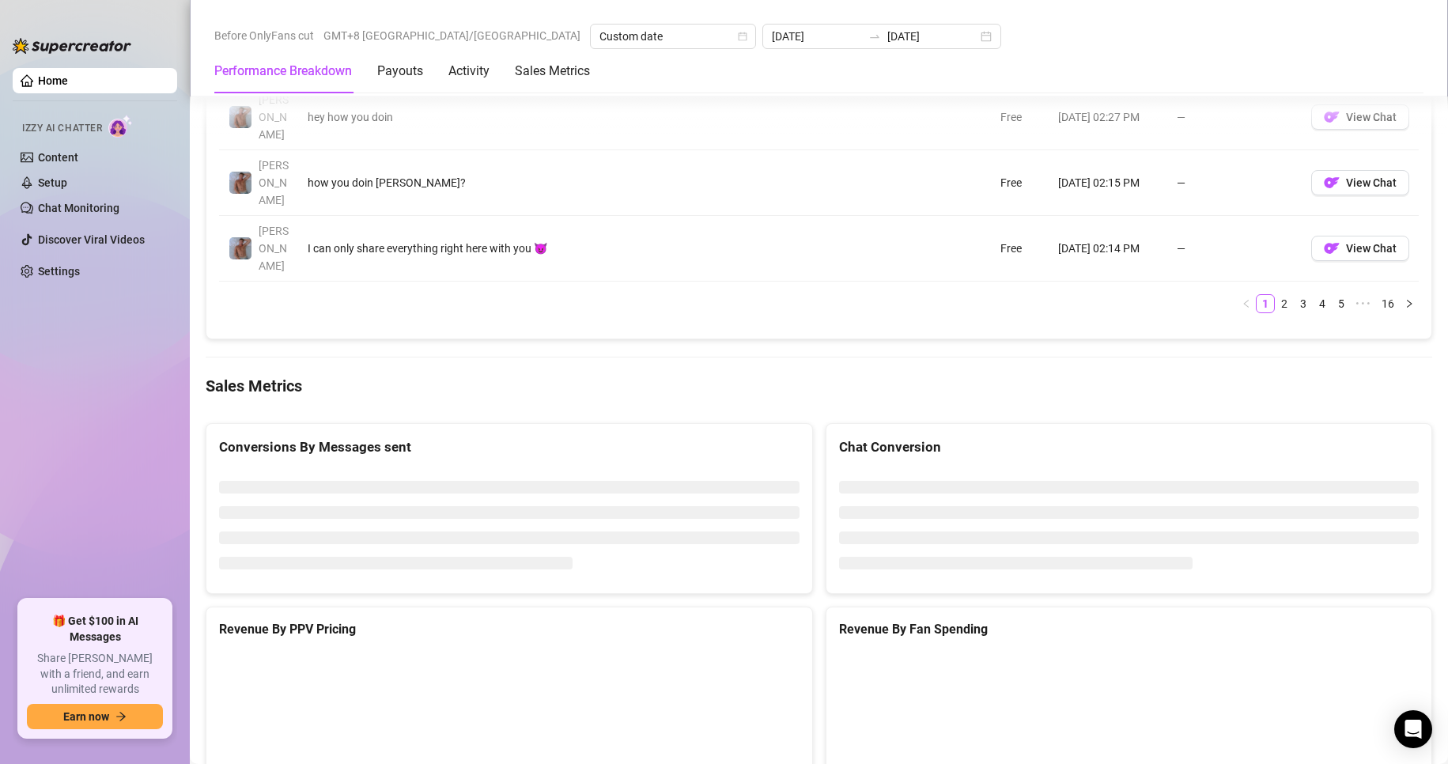
scroll to position [1912, 0]
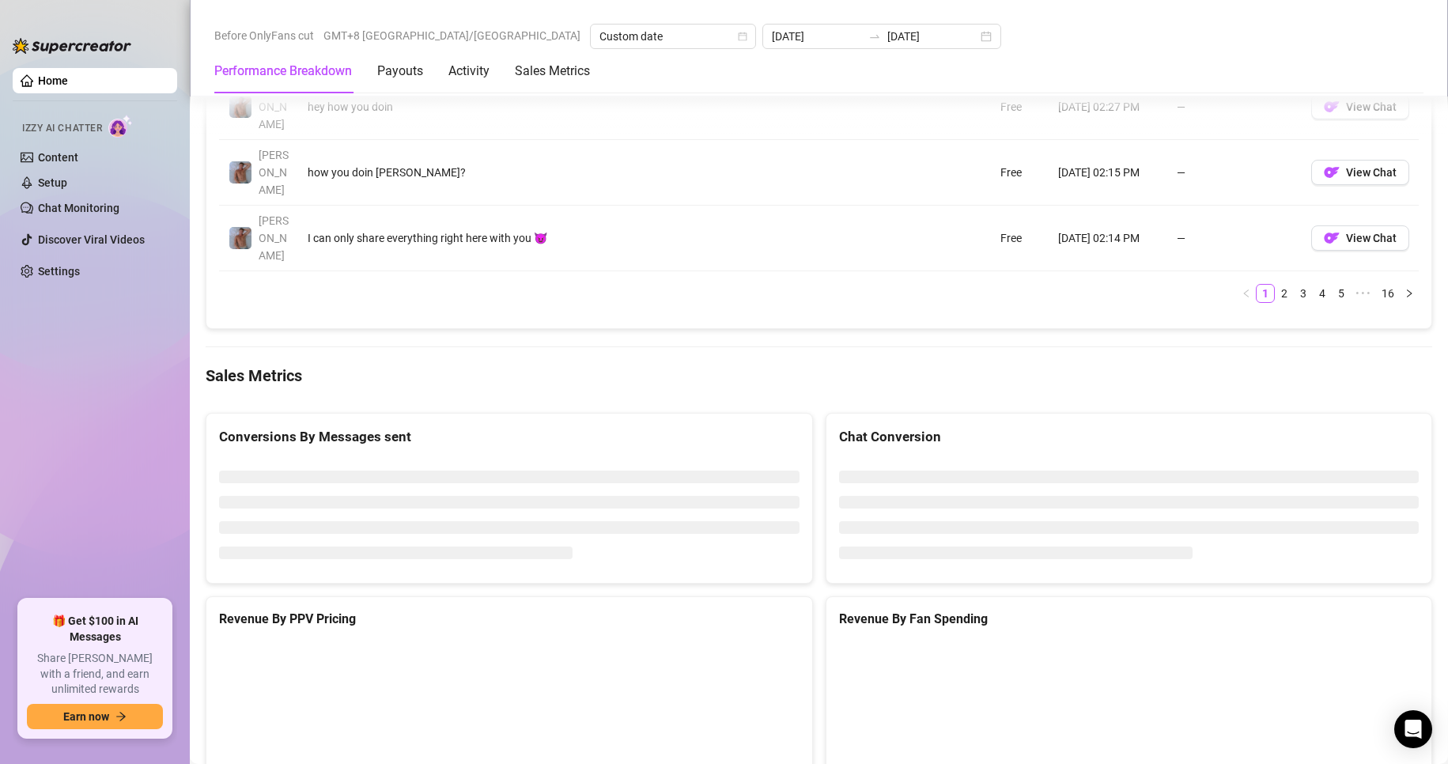
click at [389, 641] on canvas at bounding box center [505, 759] width 573 height 237
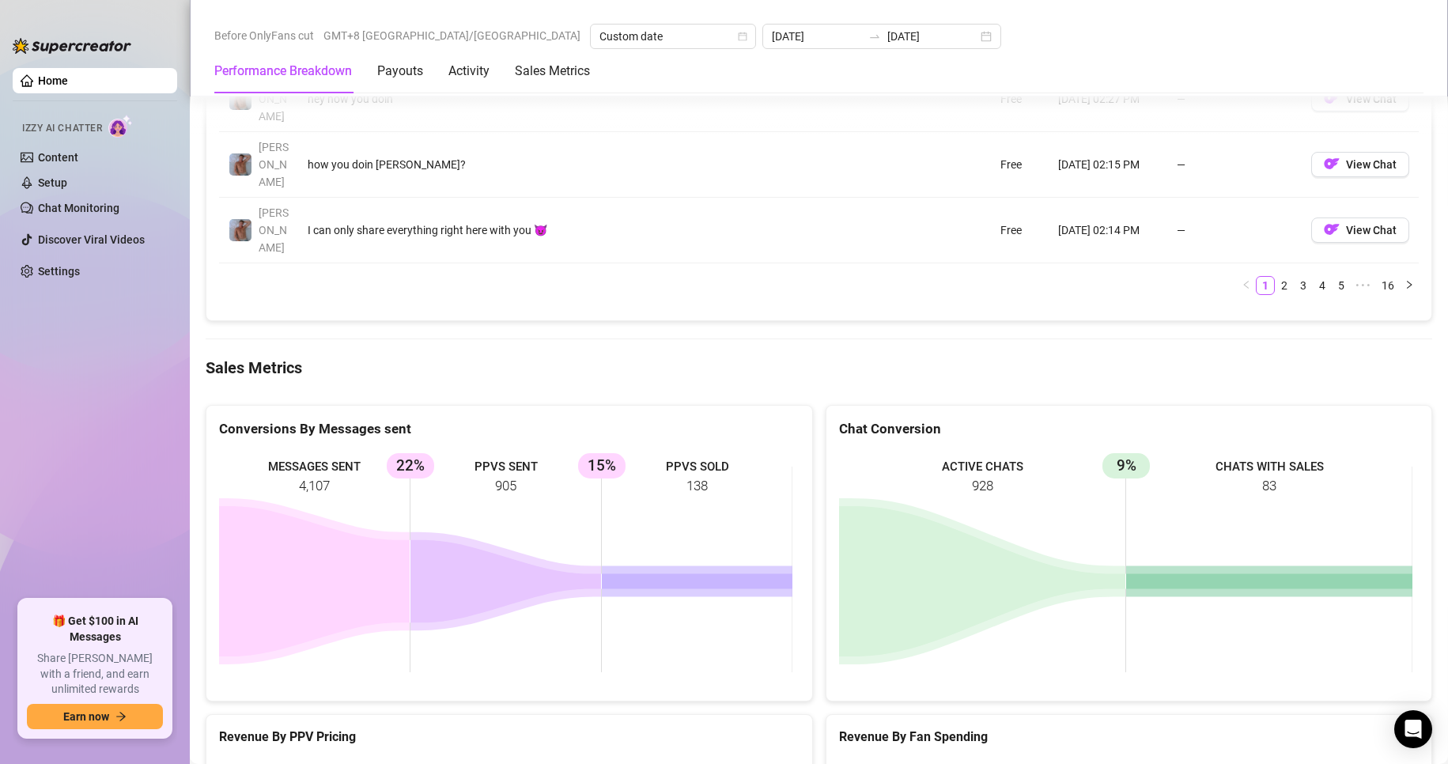
scroll to position [2048, 0]
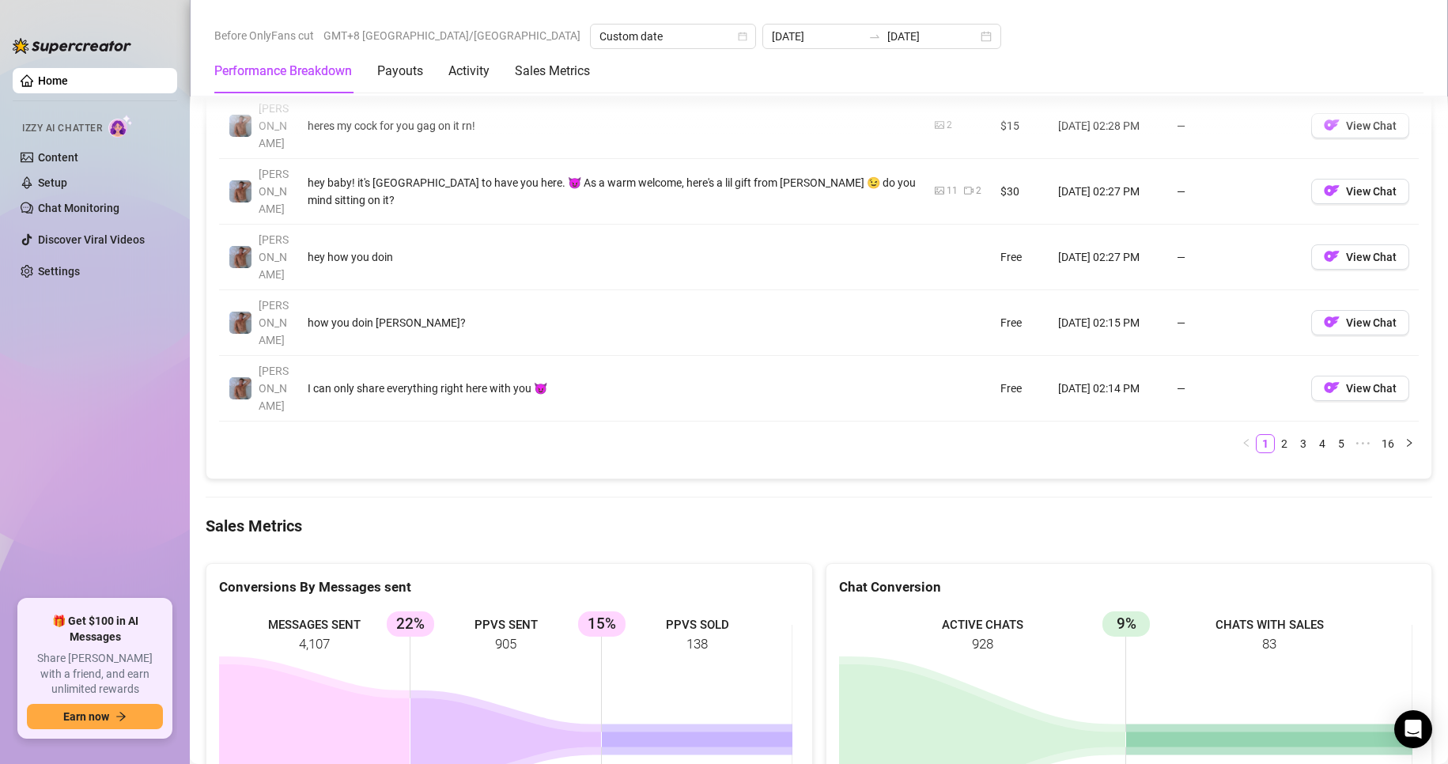
drag, startPoint x: 727, startPoint y: 426, endPoint x: 524, endPoint y: 349, distance: 216.8
click at [532, 563] on div "Conversions By Messages sent MESSAGES SENT 4,107 PPVS SENT 905 22% PPVS SOLD 13…" at bounding box center [510, 711] width 608 height 297
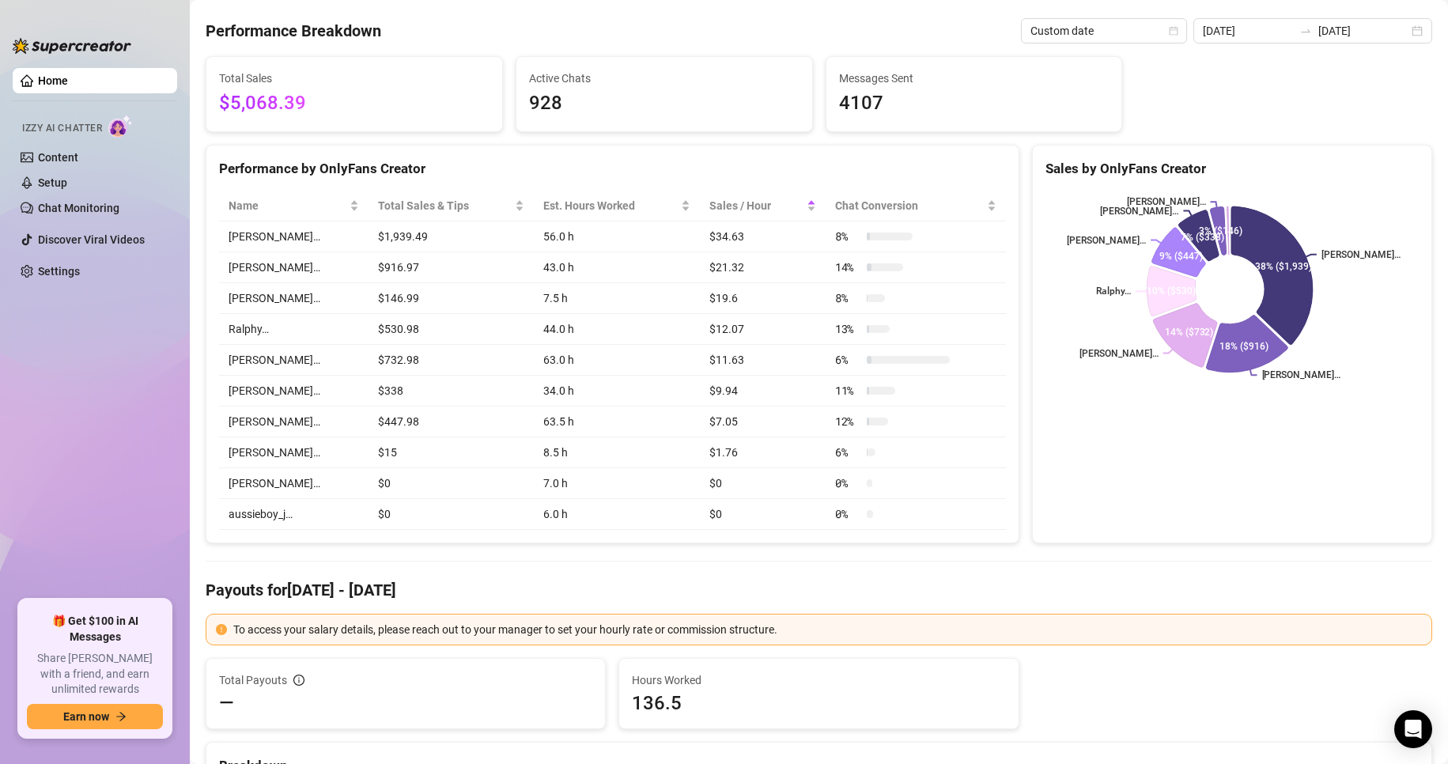
scroll to position [0, 0]
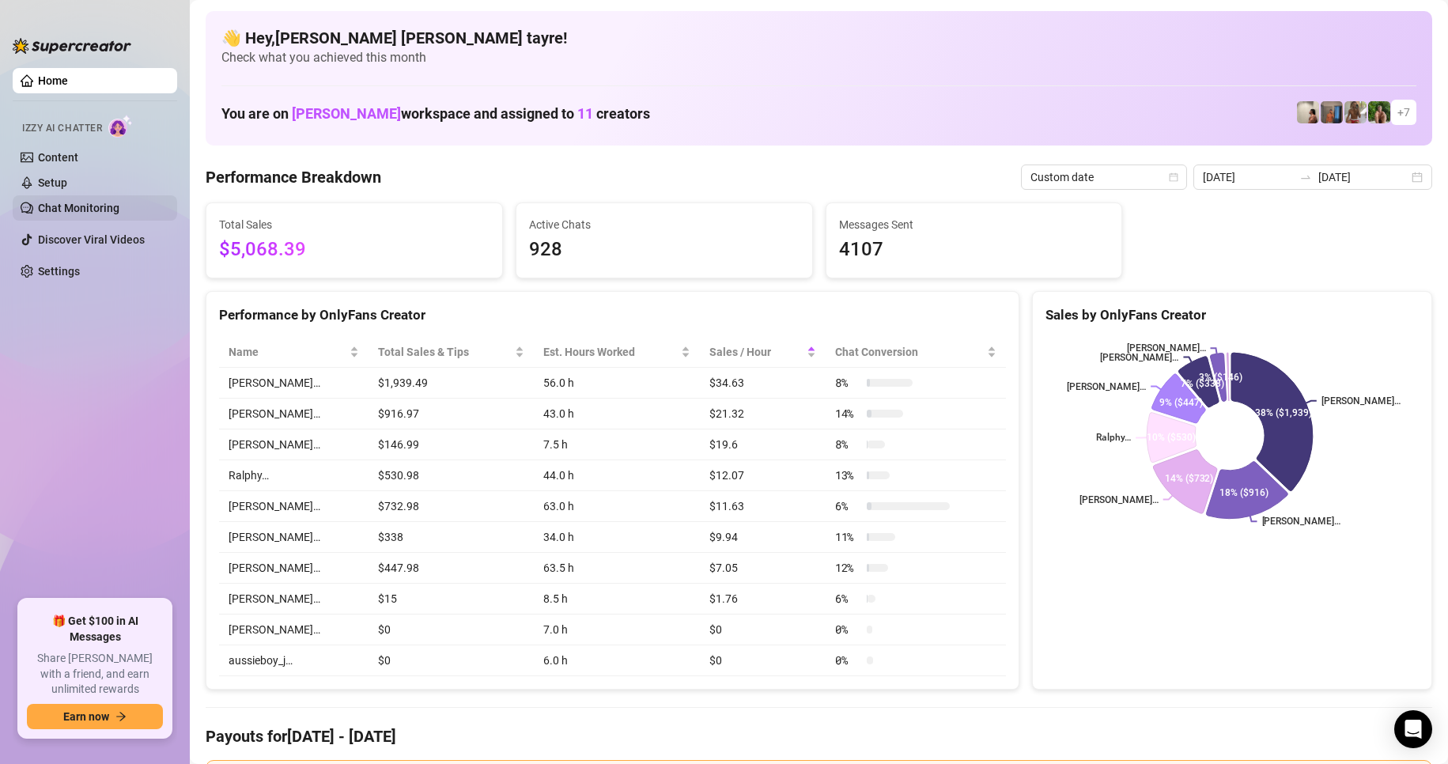
click at [154, 215] on div "Home Izzy AI Chatter Content Setup Chat Monitoring Discover Viral Videos Settin…" at bounding box center [724, 382] width 1448 height 764
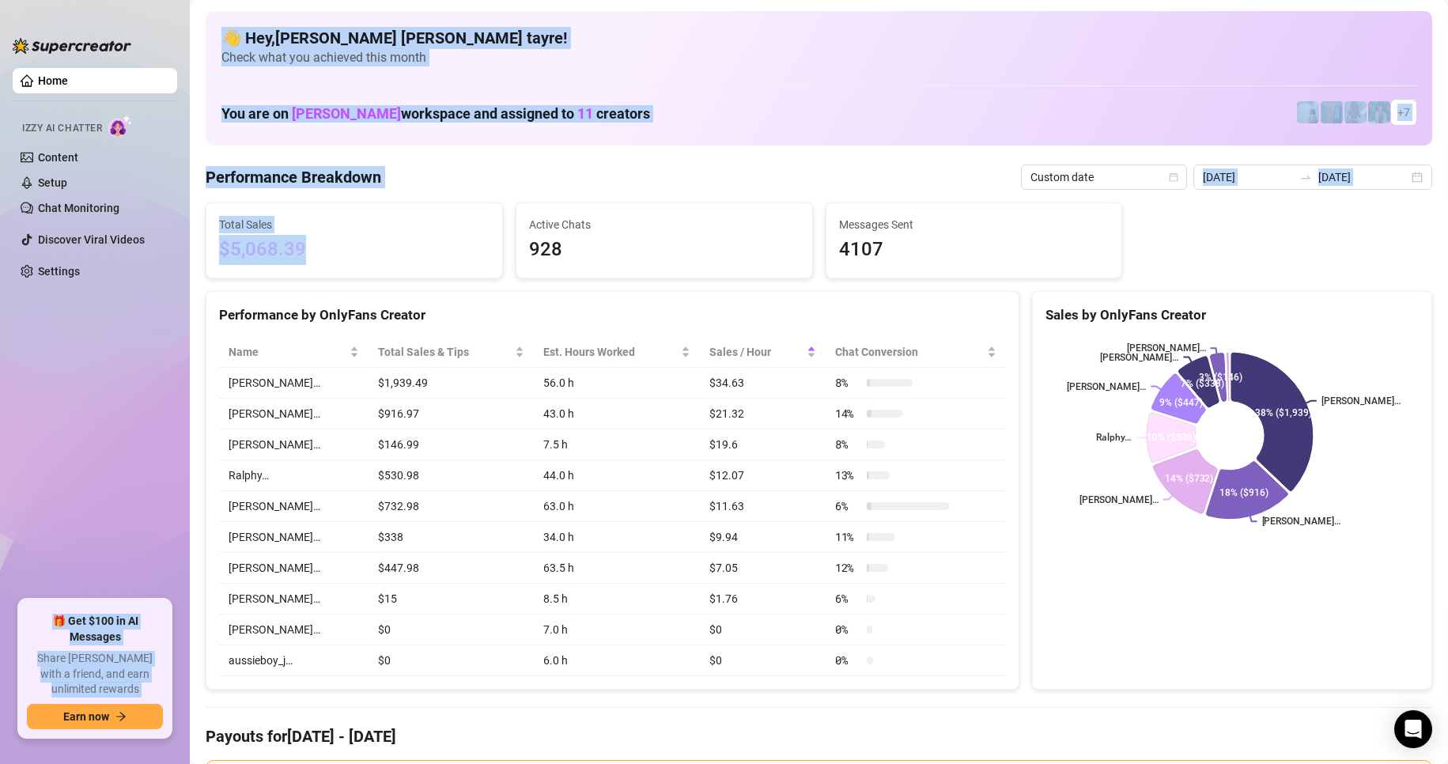
click at [98, 437] on ul "Home Izzy AI Chatter Content Setup Chat Monitoring Discover Viral Videos Settin…" at bounding box center [95, 328] width 165 height 532
click at [384, 214] on div "Total Sales $5,068.39" at bounding box center [354, 240] width 296 height 74
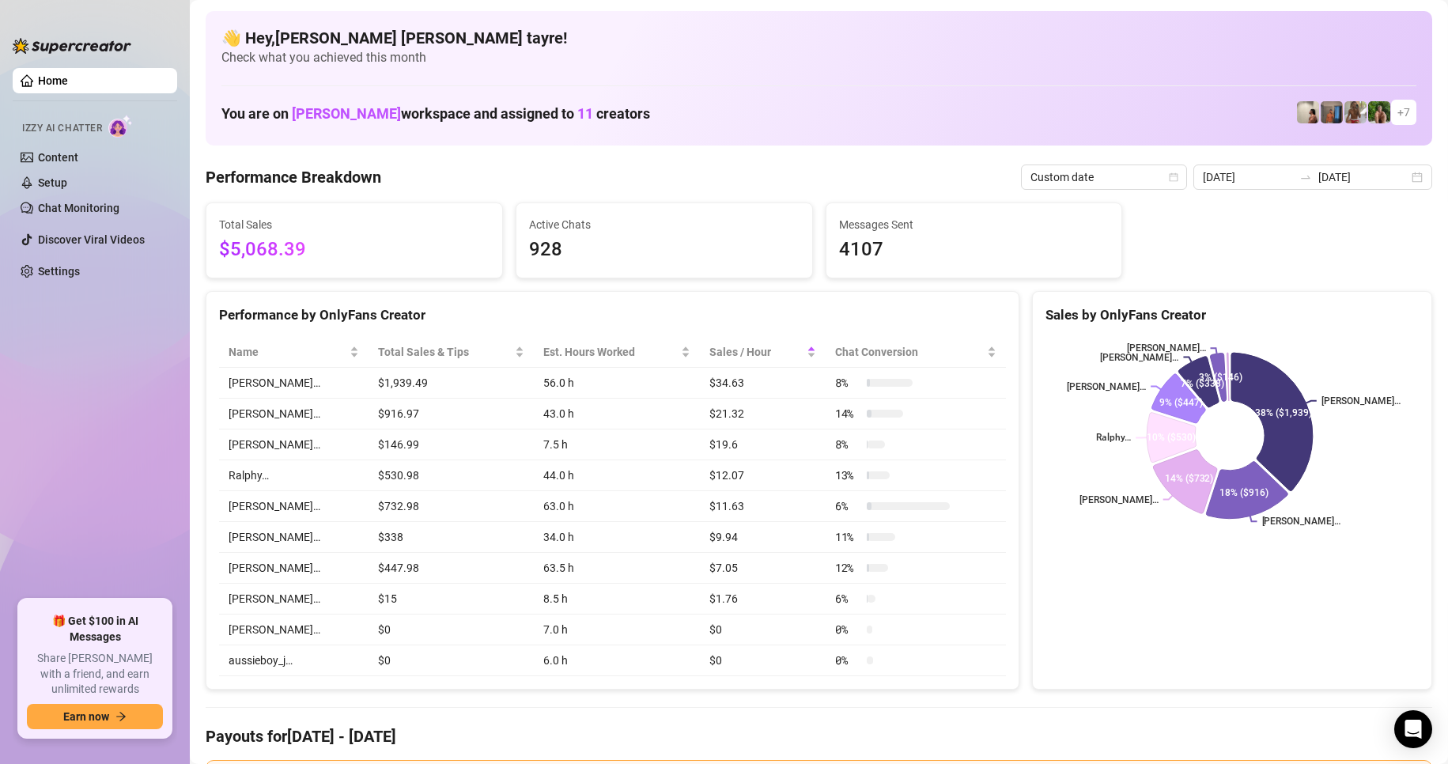
click at [127, 425] on ul "Home Izzy AI Chatter Content Setup Chat Monitoring Discover Viral Videos Settin…" at bounding box center [95, 328] width 165 height 532
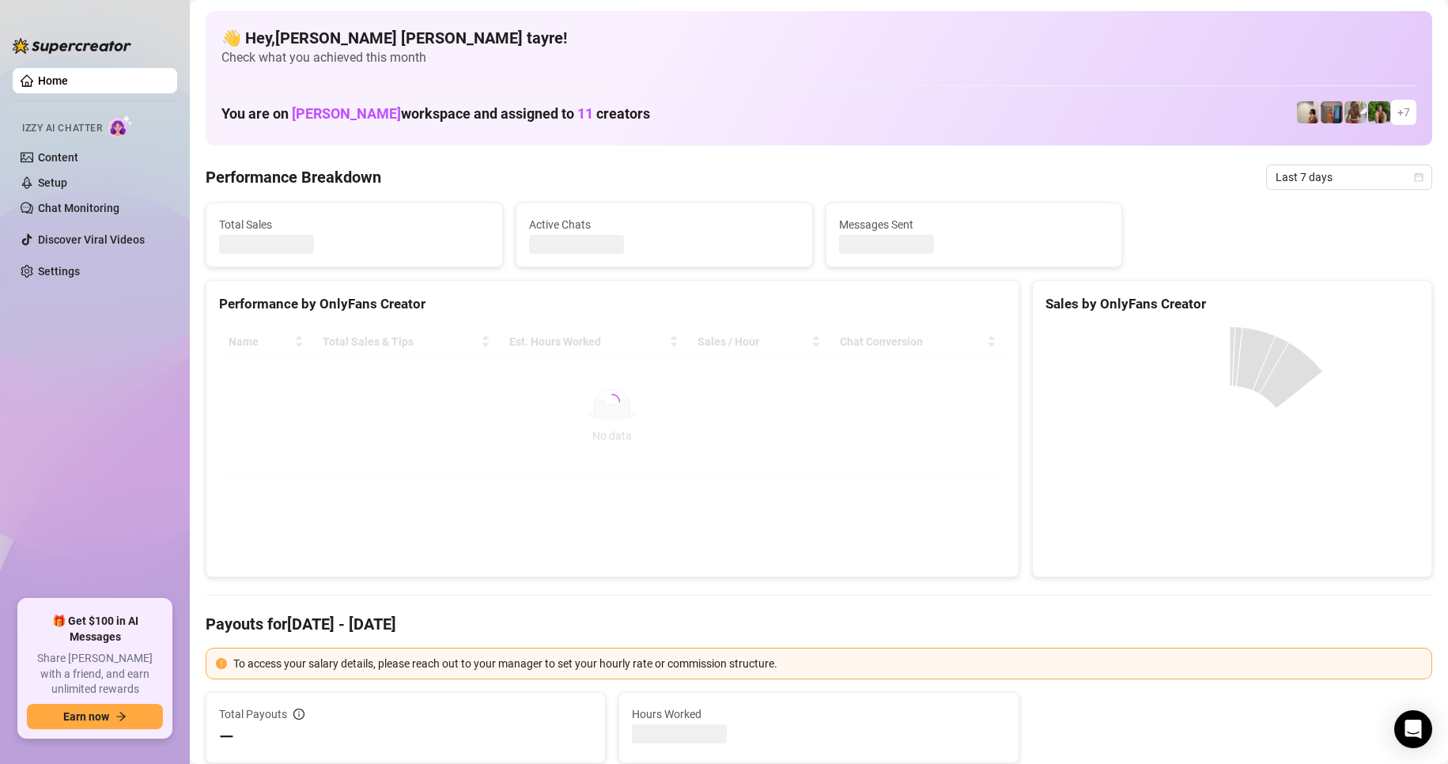
click at [98, 483] on ul "Home Izzy AI Chatter Content Setup Chat Monitoring Discover Viral Videos Settin…" at bounding box center [95, 328] width 165 height 532
